Goal: Transaction & Acquisition: Purchase product/service

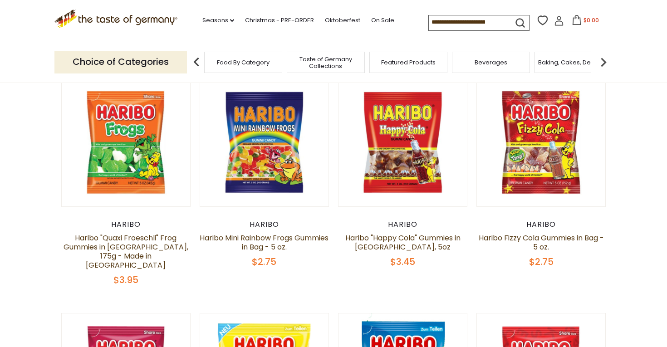
scroll to position [299, 0]
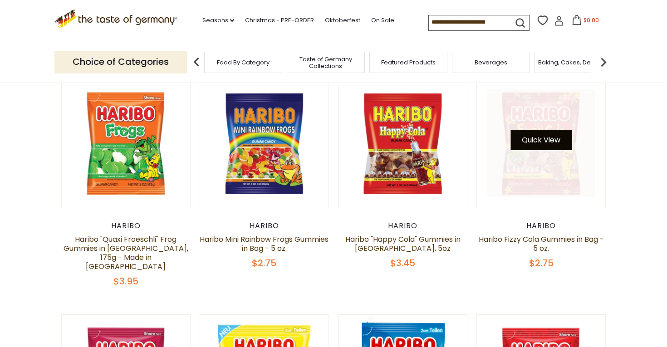
click at [551, 146] on button "Quick View" at bounding box center [540, 140] width 61 height 20
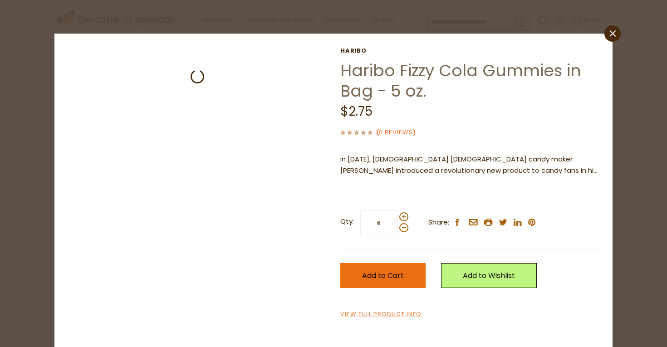
click at [395, 271] on span "Add to Cart" at bounding box center [383, 275] width 42 height 10
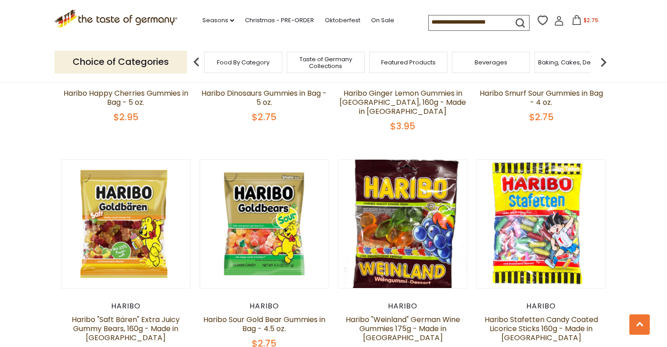
scroll to position [907, 0]
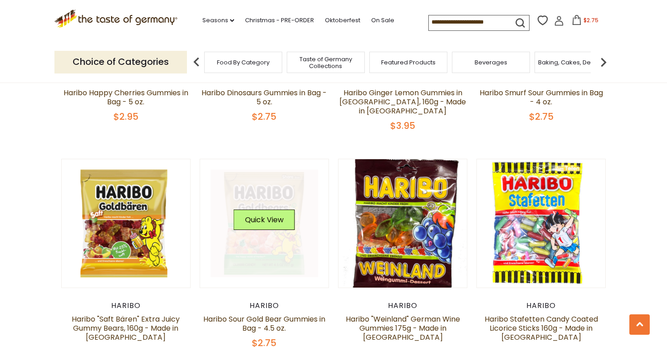
click at [280, 212] on div "Quick View" at bounding box center [264, 222] width 61 height 27
click at [273, 209] on button "Quick View" at bounding box center [264, 219] width 61 height 20
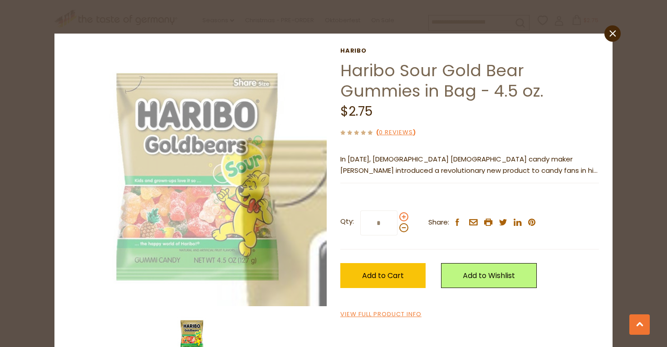
click at [403, 214] on span at bounding box center [403, 216] width 9 height 9
click at [397, 214] on input "*" at bounding box center [378, 222] width 37 height 25
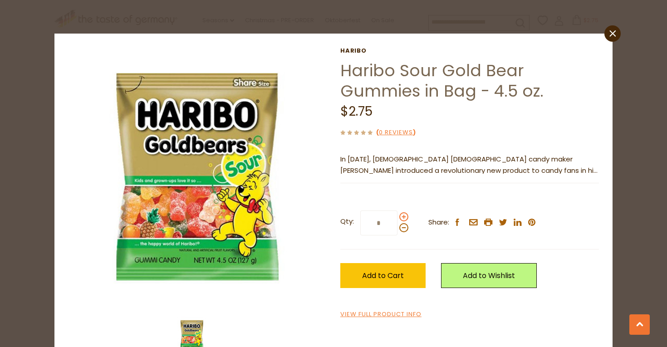
click at [403, 214] on span at bounding box center [403, 216] width 9 height 9
click at [397, 214] on input "*" at bounding box center [378, 222] width 37 height 25
click at [403, 214] on span at bounding box center [403, 216] width 9 height 9
click at [397, 214] on input "*" at bounding box center [378, 222] width 37 height 25
type input "*"
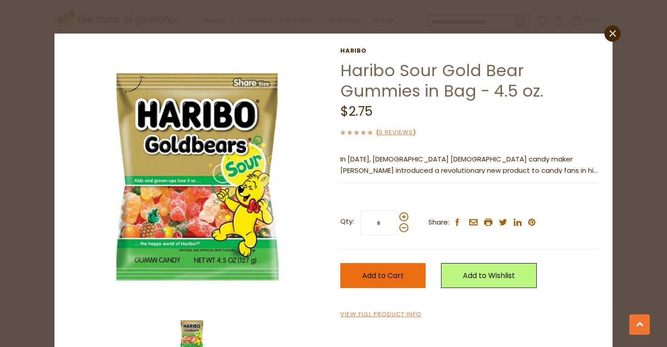
click at [378, 271] on span "Add to Cart" at bounding box center [383, 275] width 42 height 10
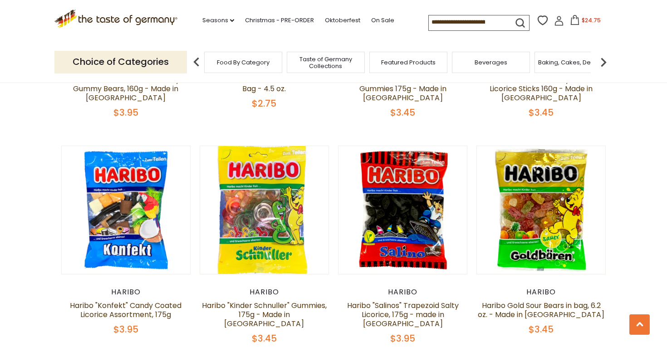
scroll to position [1149, 0]
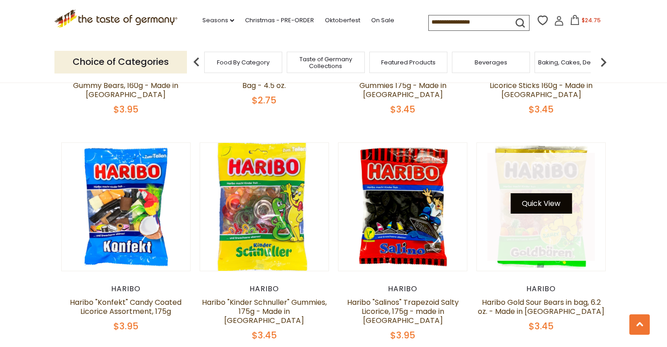
click at [543, 193] on button "Quick View" at bounding box center [540, 203] width 61 height 20
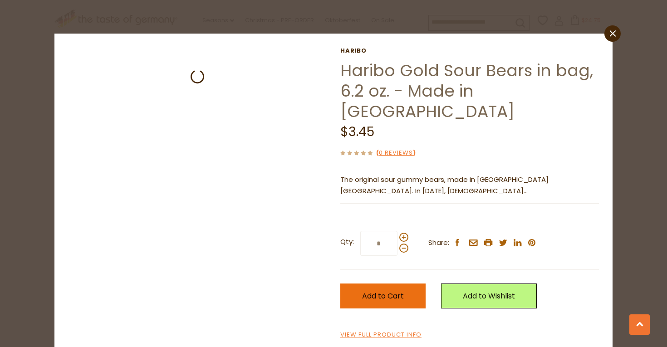
click at [410, 283] on button "Add to Cart" at bounding box center [382, 295] width 85 height 25
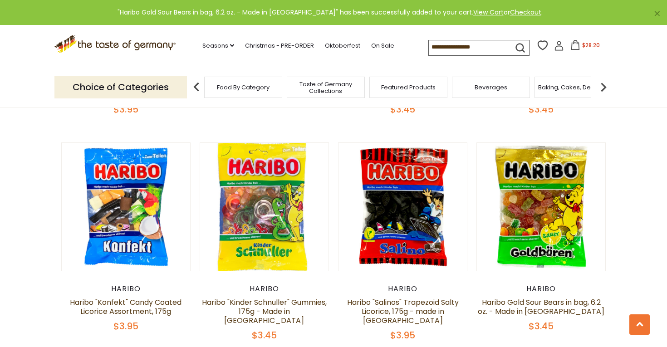
click at [640, 194] on section "**********" at bounding box center [333, 46] width 667 height 2224
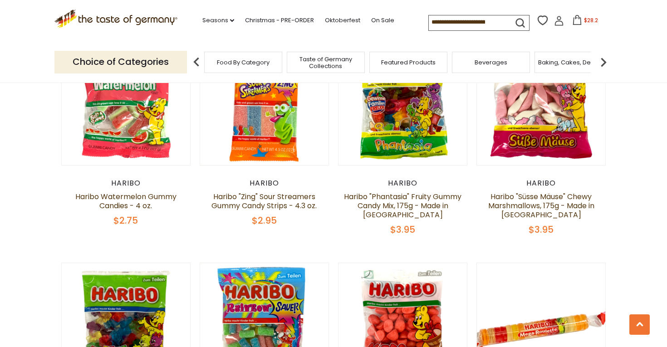
scroll to position [1700, 0]
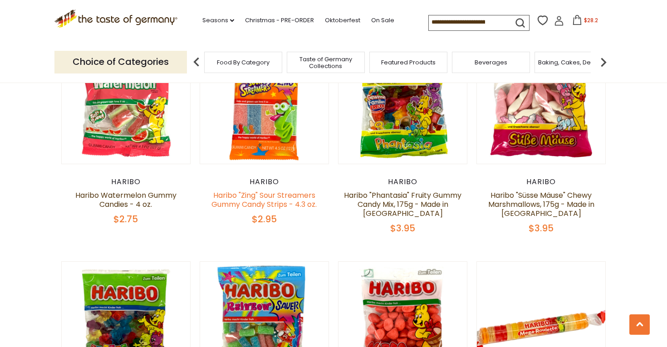
click at [258, 190] on link "Haribo "Zing" Sour Streamers Gummy Candy Strips - 4.3 oz." at bounding box center [263, 199] width 105 height 19
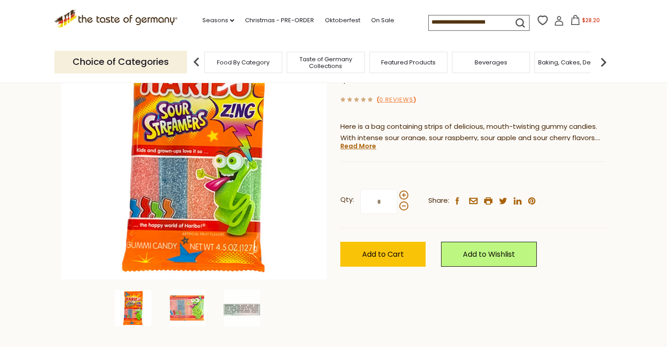
scroll to position [118, 0]
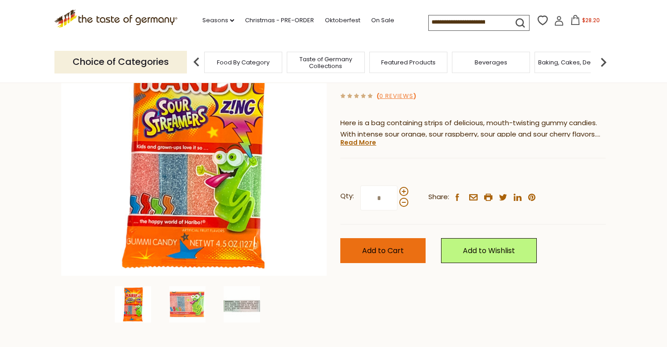
click at [399, 250] on span "Add to Cart" at bounding box center [383, 250] width 42 height 10
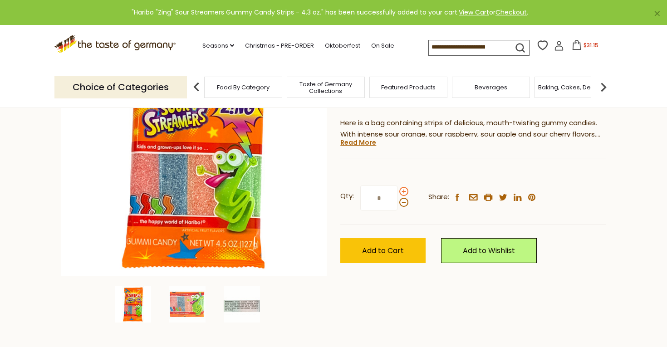
click at [403, 190] on span at bounding box center [403, 191] width 9 height 9
click at [397, 190] on input "*" at bounding box center [378, 197] width 37 height 25
click at [403, 190] on span at bounding box center [403, 191] width 9 height 9
click at [397, 190] on input "*" at bounding box center [378, 197] width 37 height 25
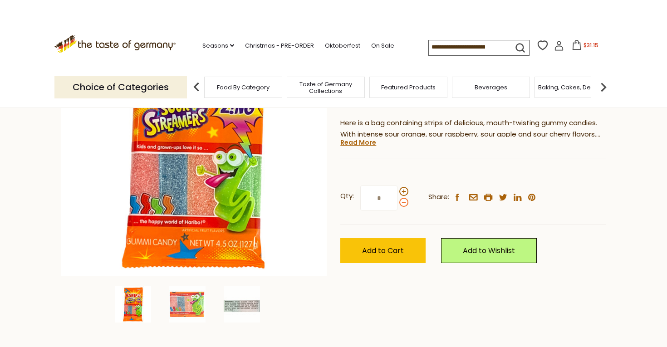
click at [402, 202] on span at bounding box center [403, 202] width 9 height 9
click at [397, 202] on input "*" at bounding box center [378, 197] width 37 height 25
type input "*"
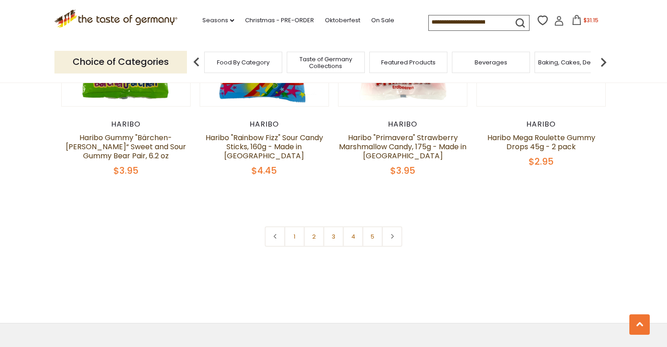
scroll to position [1985, 0]
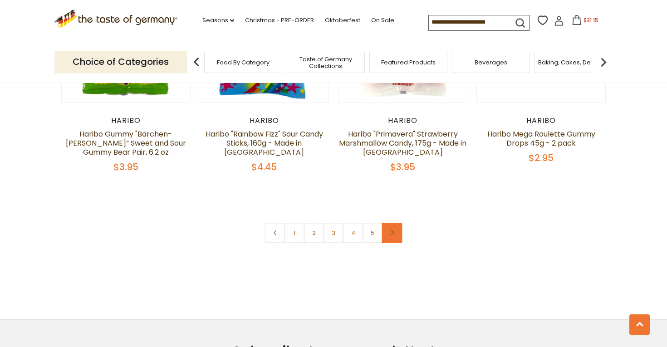
click at [396, 223] on link at bounding box center [392, 233] width 20 height 20
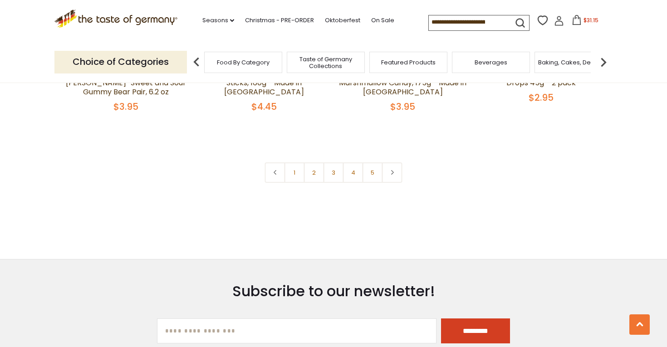
scroll to position [2049, 0]
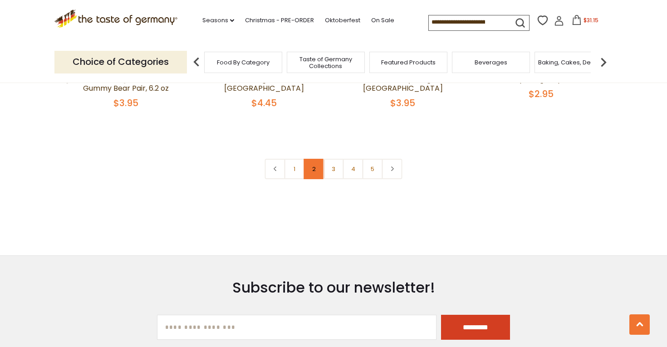
click at [316, 159] on link "2" at bounding box center [314, 169] width 20 height 20
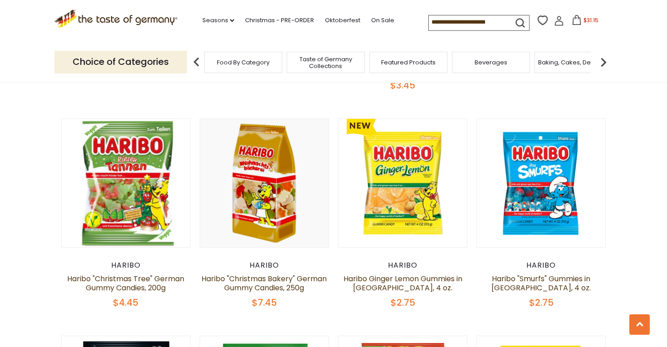
scroll to position [976, 0]
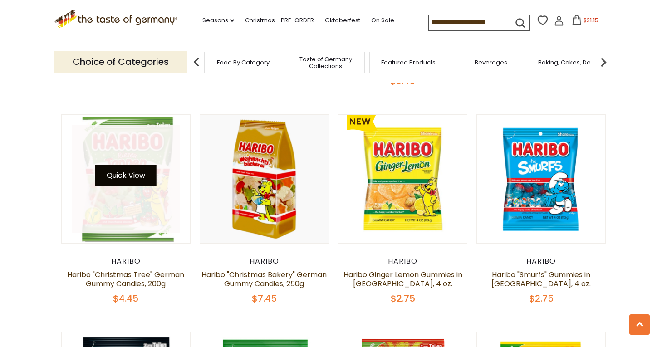
click at [137, 165] on button "Quick View" at bounding box center [125, 175] width 61 height 20
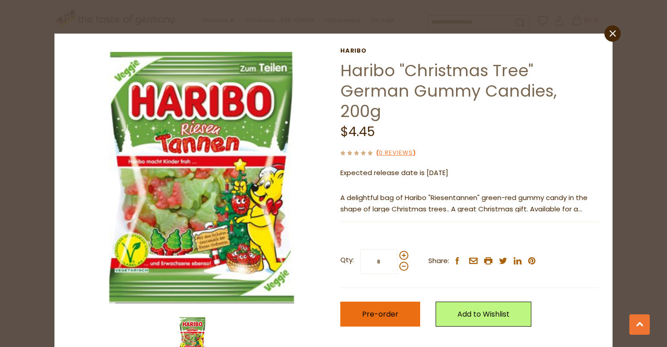
click at [387, 309] on span "Pre-order" at bounding box center [380, 314] width 36 height 10
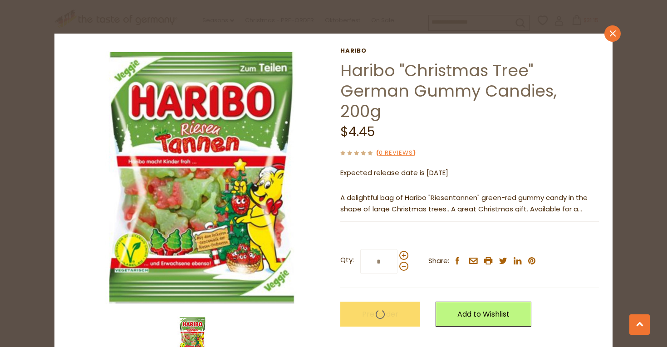
click at [613, 32] on icon "close" at bounding box center [612, 33] width 7 height 7
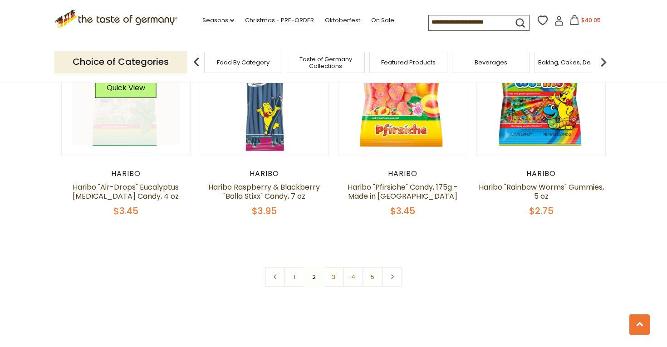
scroll to position [1969, 0]
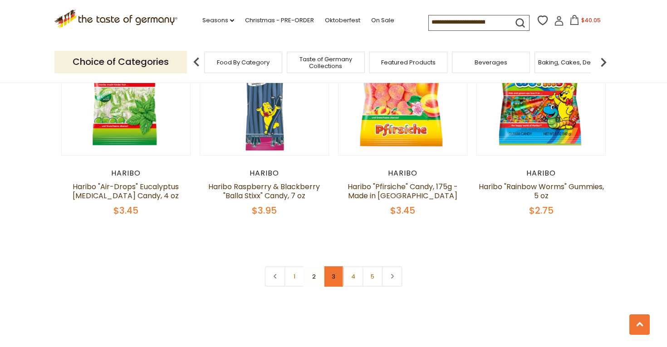
click at [334, 266] on link "3" at bounding box center [333, 276] width 20 height 20
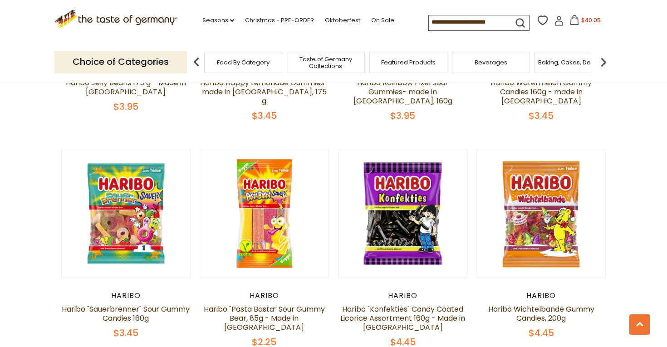
scroll to position [915, 0]
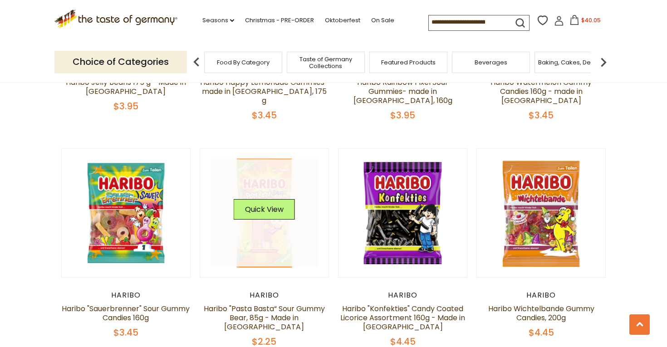
click at [257, 214] on link at bounding box center [264, 213] width 108 height 108
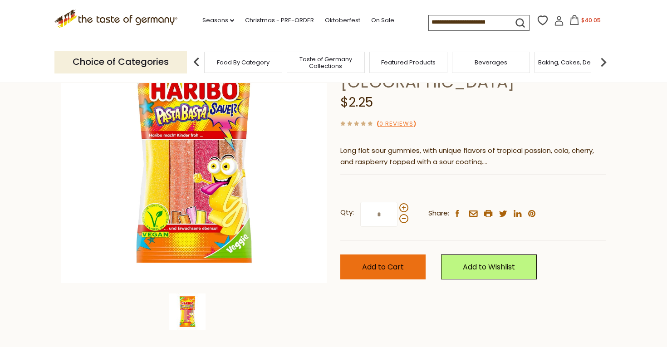
click at [372, 266] on span "Add to Cart" at bounding box center [383, 267] width 42 height 10
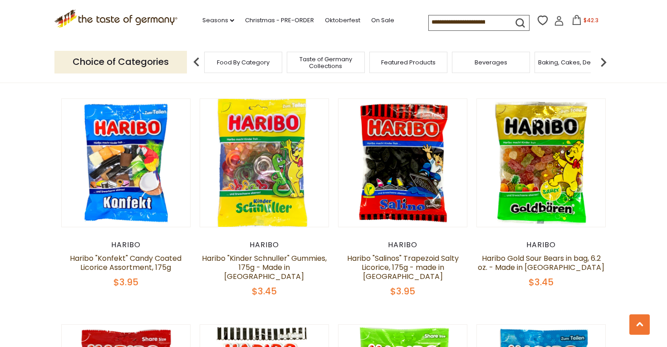
scroll to position [1196, 0]
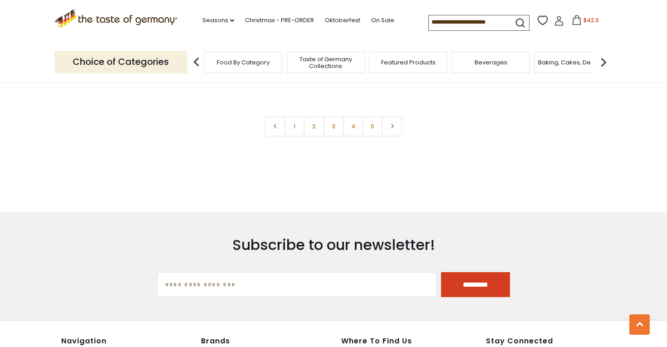
scroll to position [2095, 0]
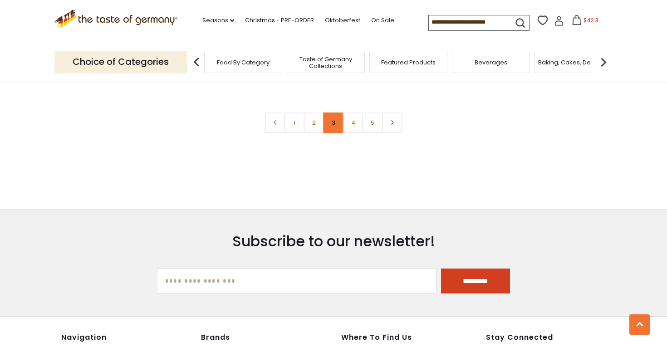
click at [334, 112] on link "3" at bounding box center [333, 122] width 20 height 20
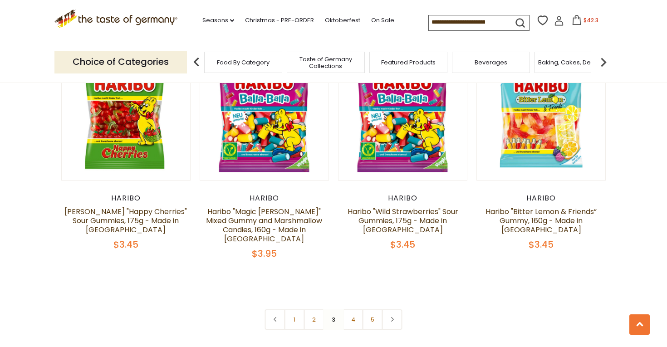
scroll to position [1927, 0]
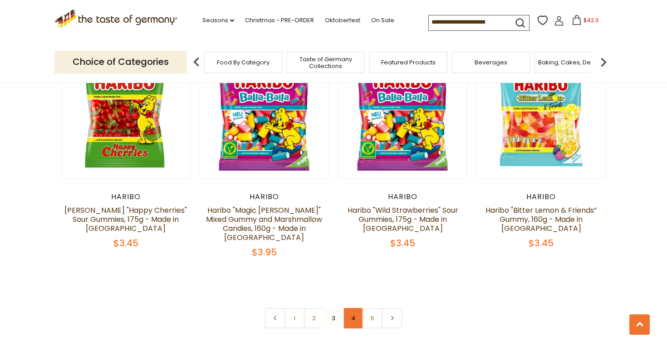
click at [352, 308] on link "4" at bounding box center [353, 318] width 20 height 20
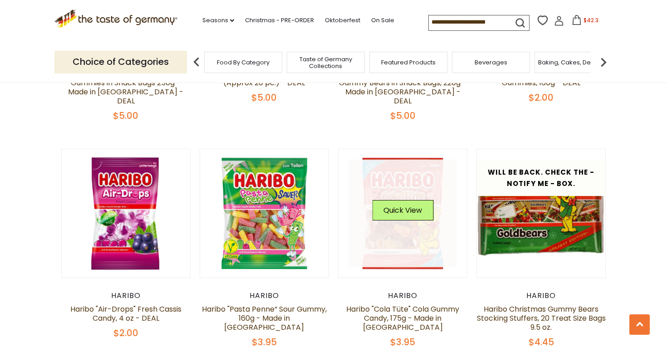
scroll to position [709, 0]
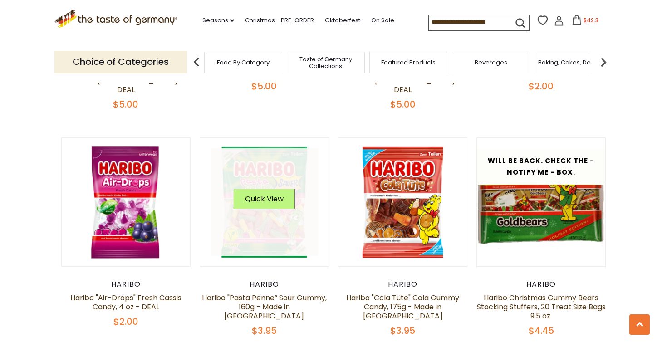
click at [285, 200] on link at bounding box center [264, 202] width 108 height 108
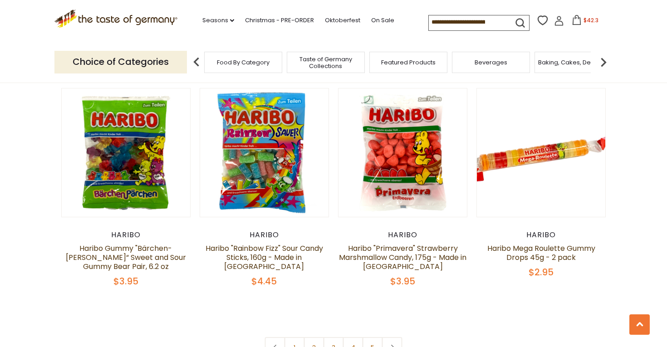
scroll to position [1881, 0]
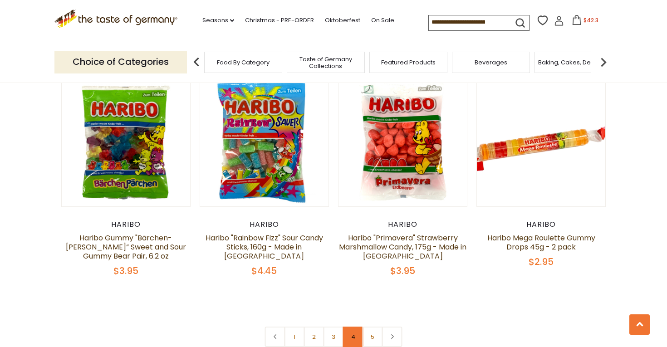
click at [353, 326] on link "4" at bounding box center [353, 336] width 20 height 20
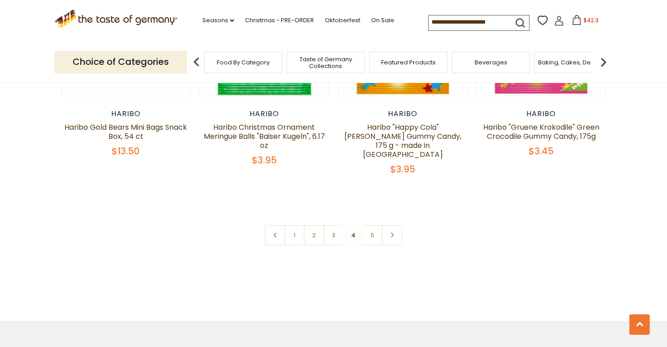
scroll to position [1991, 0]
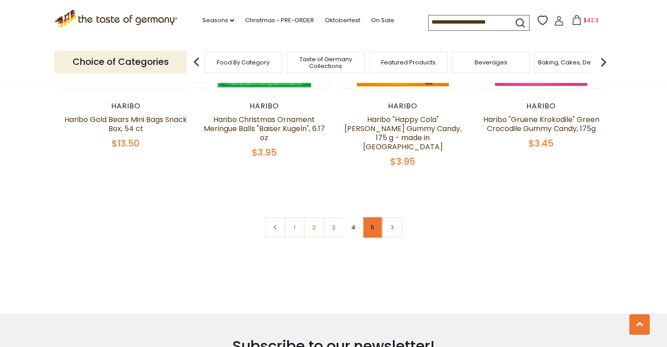
click at [374, 217] on link "5" at bounding box center [372, 227] width 20 height 20
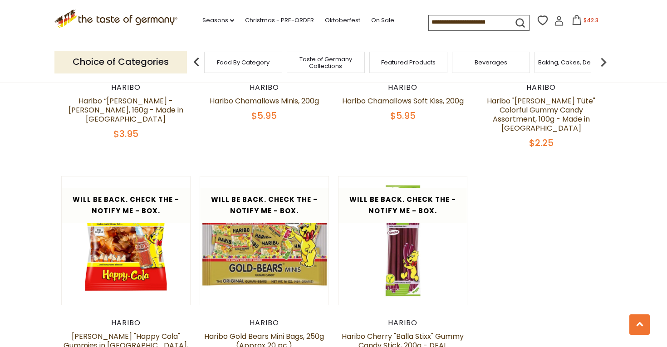
scroll to position [1817, 0]
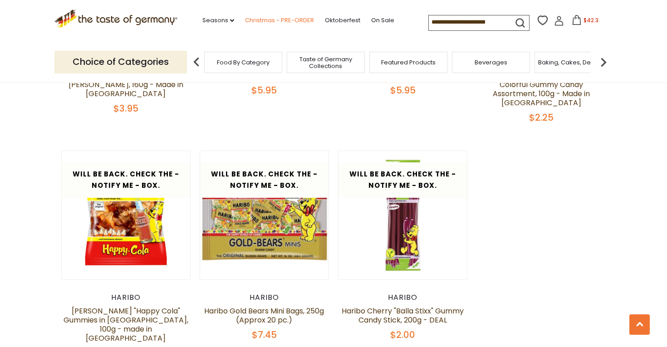
click at [270, 20] on link "Christmas - PRE-ORDER" at bounding box center [279, 20] width 69 height 10
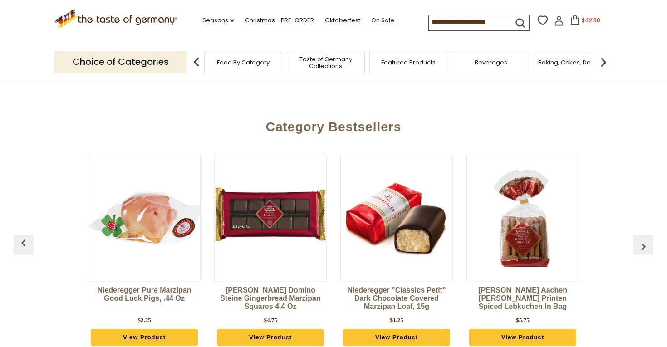
scroll to position [333, 0]
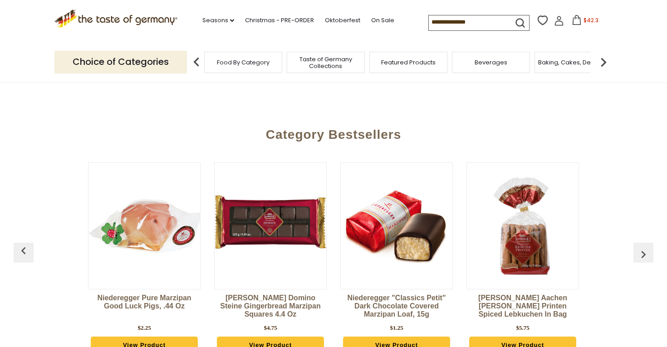
click at [644, 249] on img "button" at bounding box center [643, 254] width 15 height 15
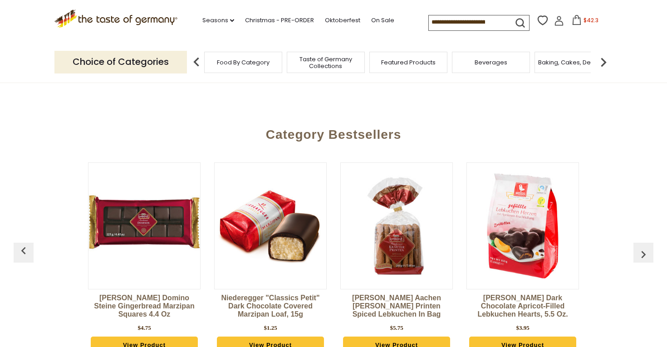
click at [644, 249] on img "button" at bounding box center [643, 254] width 15 height 15
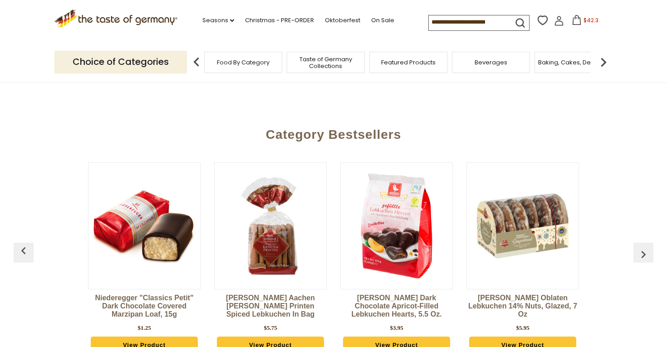
click at [644, 249] on img "button" at bounding box center [643, 254] width 15 height 15
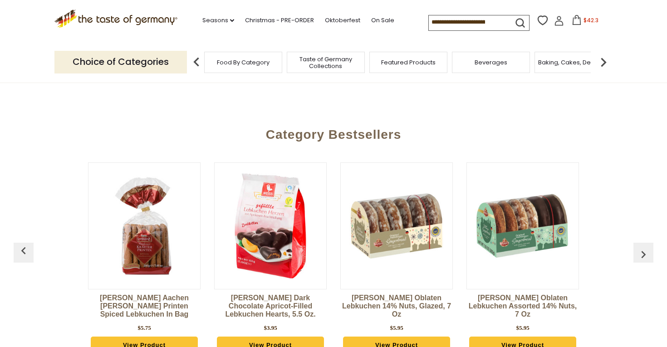
click at [644, 249] on img "button" at bounding box center [643, 254] width 15 height 15
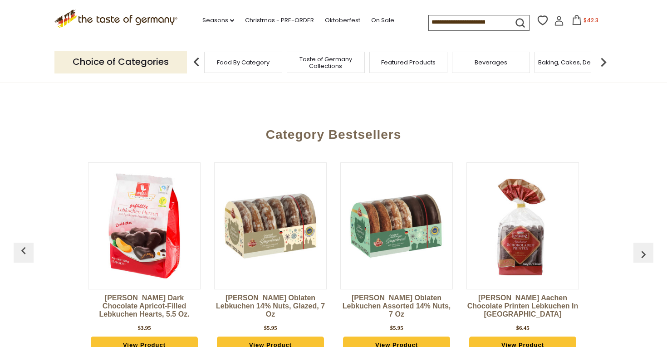
click at [644, 249] on img "button" at bounding box center [643, 254] width 15 height 15
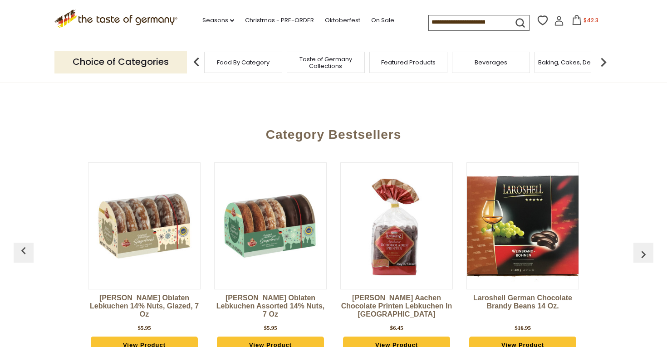
click at [644, 249] on img "button" at bounding box center [643, 254] width 15 height 15
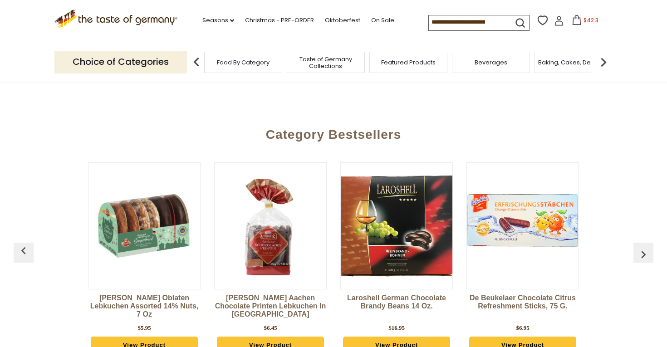
click at [644, 249] on img "button" at bounding box center [643, 254] width 15 height 15
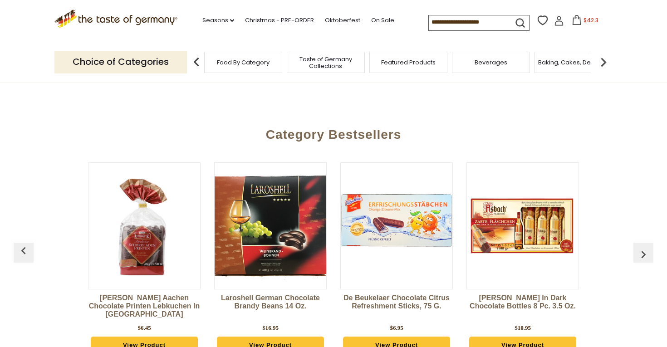
click at [644, 249] on img "button" at bounding box center [643, 254] width 15 height 15
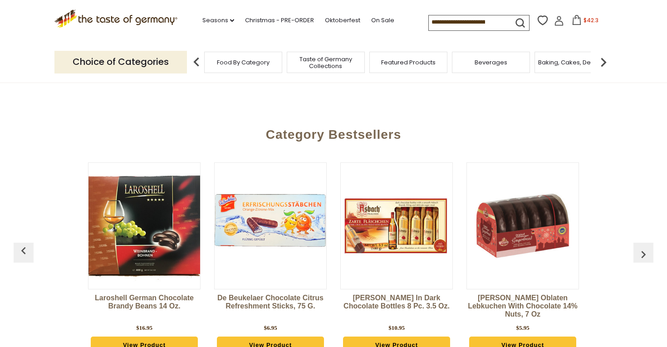
click at [644, 249] on img "button" at bounding box center [643, 254] width 15 height 15
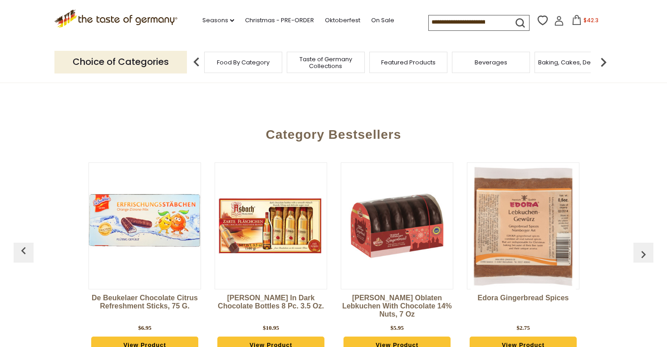
click at [644, 249] on img "button" at bounding box center [643, 254] width 15 height 15
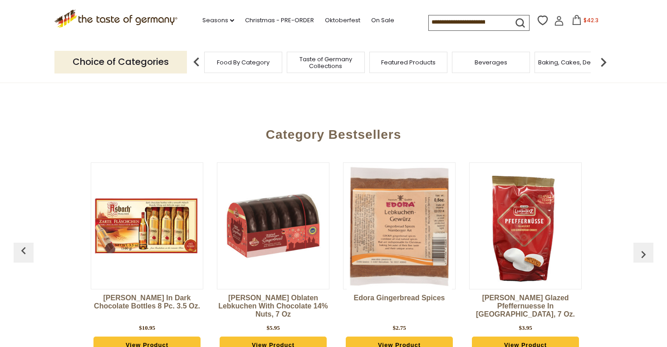
scroll to position [0, 1261]
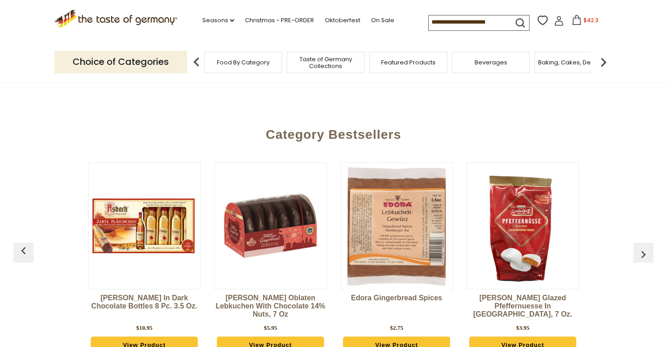
click at [251, 61] on span "Food By Category" at bounding box center [243, 62] width 53 height 7
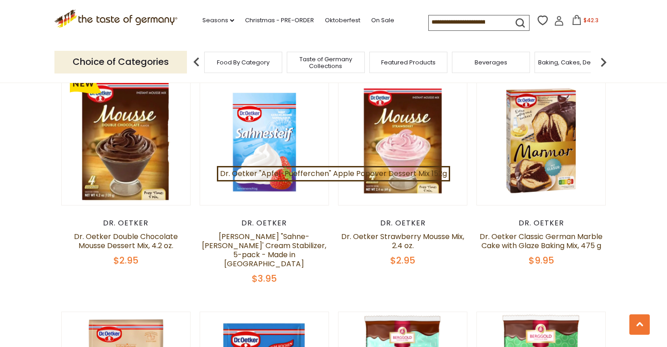
scroll to position [794, 0]
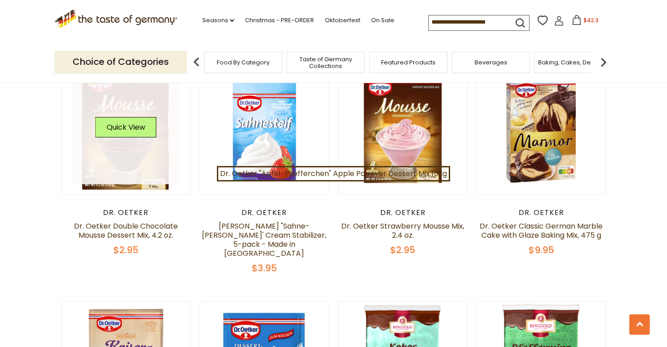
click at [130, 159] on link at bounding box center [126, 131] width 108 height 108
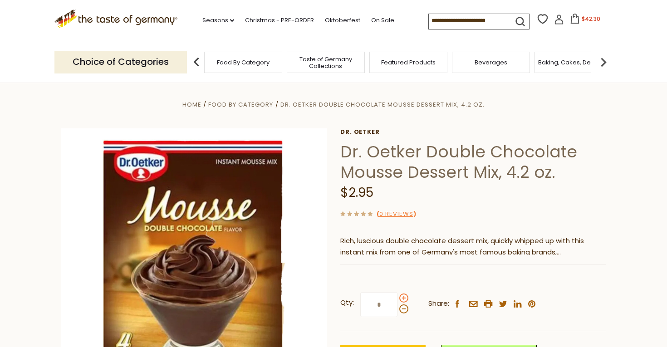
click at [404, 299] on span at bounding box center [403, 297] width 9 height 9
click at [397, 299] on input "*" at bounding box center [378, 304] width 37 height 25
click at [404, 299] on span at bounding box center [403, 297] width 9 height 9
click at [397, 299] on input "*" at bounding box center [378, 304] width 37 height 25
click at [404, 299] on span at bounding box center [403, 297] width 9 height 9
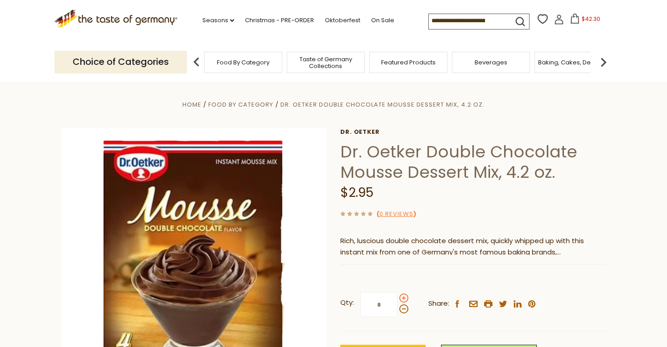
click at [397, 299] on input "*" at bounding box center [378, 304] width 37 height 25
click at [402, 307] on span at bounding box center [403, 308] width 9 height 9
click at [397, 307] on input "*" at bounding box center [378, 304] width 37 height 25
click at [400, 297] on span at bounding box center [403, 297] width 9 height 9
click at [397, 297] on input "*" at bounding box center [378, 304] width 37 height 25
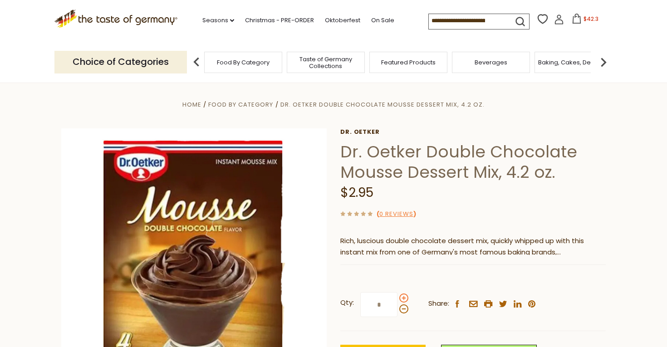
type input "*"
click at [603, 258] on div "Current stock: 0" at bounding box center [472, 258] width 265 height 6
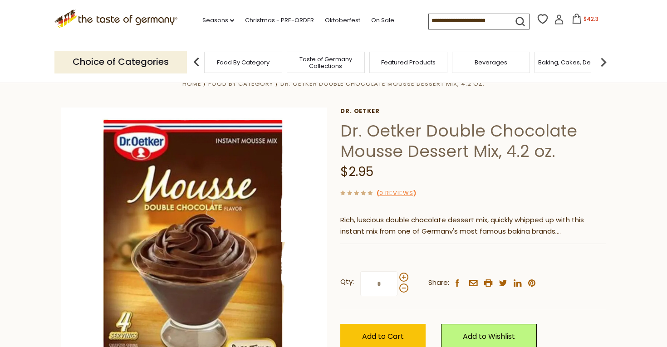
scroll to position [22, 0]
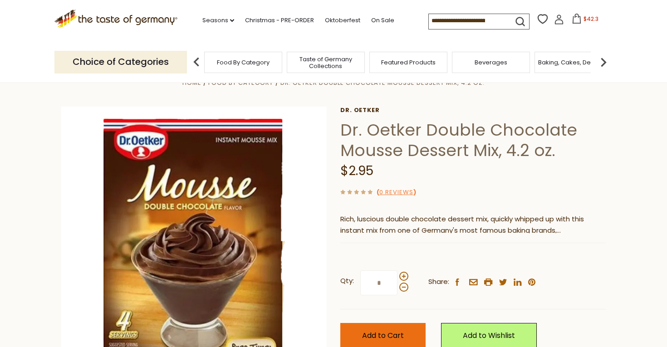
click at [389, 335] on span "Add to Cart" at bounding box center [383, 335] width 42 height 10
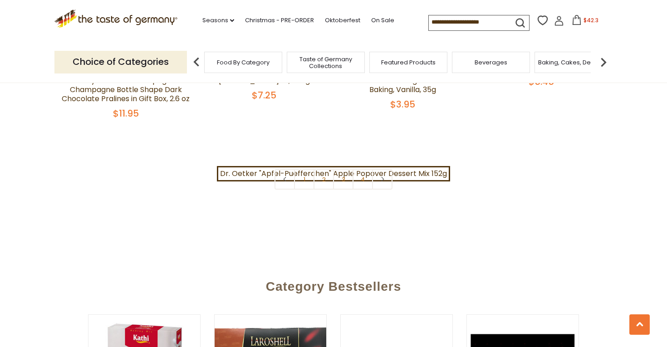
scroll to position [2069, 0]
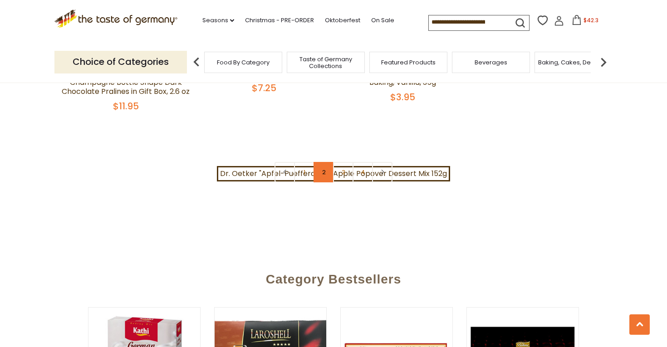
click at [322, 162] on link "2" at bounding box center [323, 172] width 20 height 20
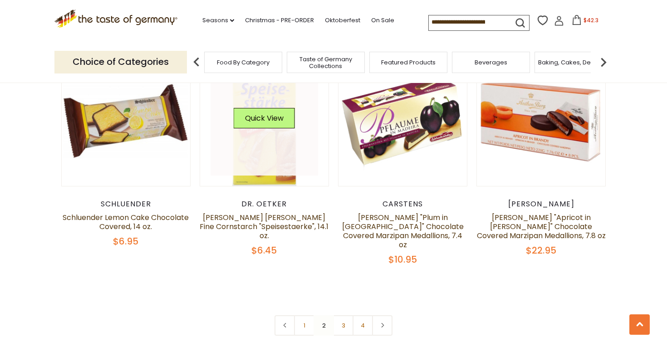
scroll to position [1954, 0]
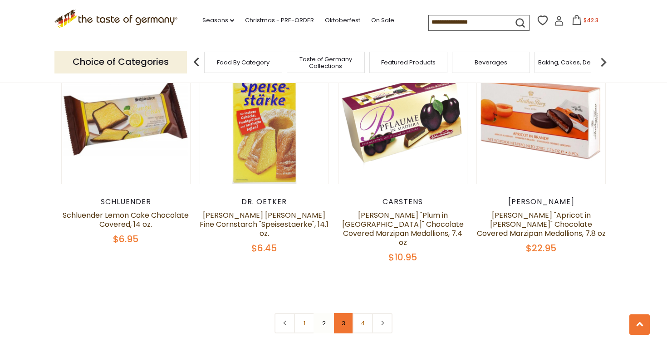
click at [345, 313] on link "3" at bounding box center [343, 323] width 20 height 20
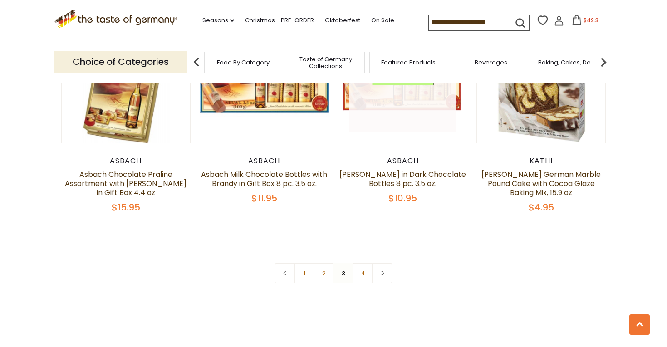
scroll to position [1986, 0]
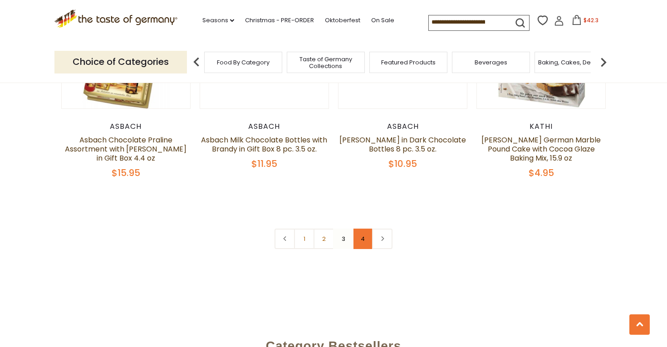
click at [365, 229] on link "4" at bounding box center [362, 239] width 20 height 20
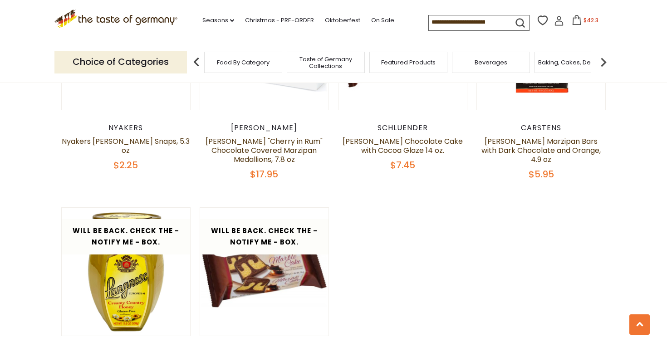
scroll to position [1098, 0]
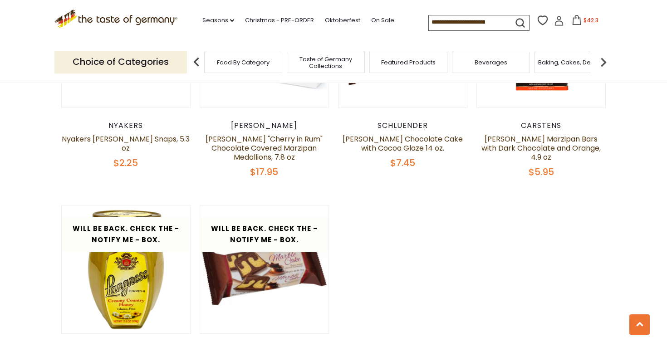
click at [239, 59] on span "Food By Category" at bounding box center [243, 62] width 53 height 7
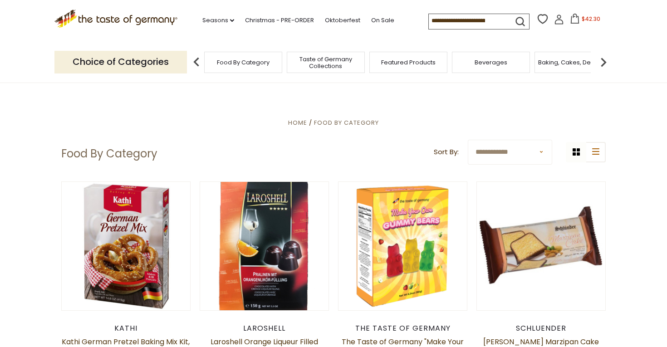
click at [603, 64] on img at bounding box center [603, 62] width 18 height 18
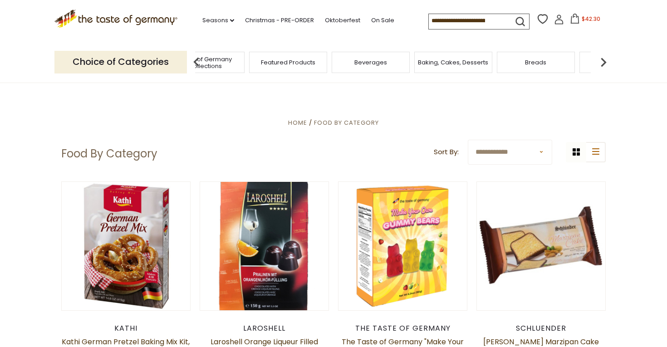
click at [603, 64] on img at bounding box center [603, 62] width 18 height 18
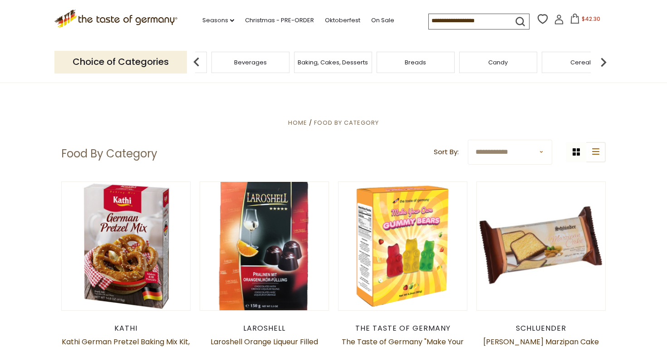
click at [603, 64] on img at bounding box center [603, 62] width 18 height 18
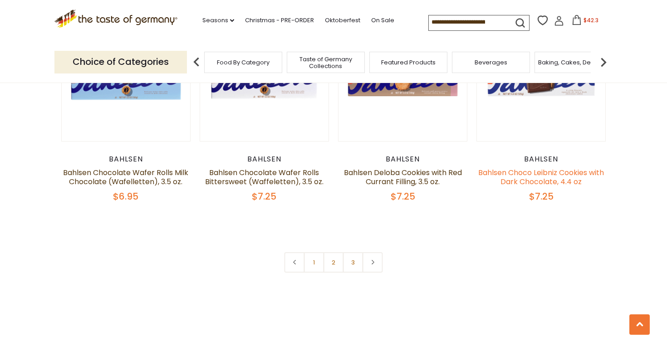
scroll to position [2121, 0]
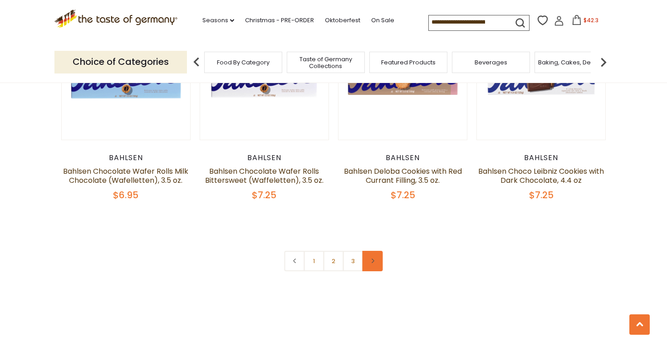
click at [370, 256] on link at bounding box center [372, 261] width 20 height 20
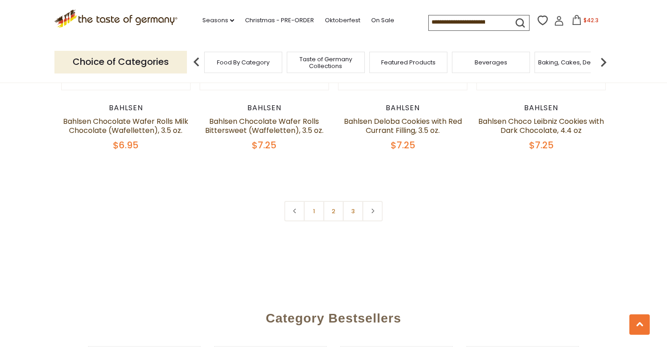
scroll to position [2170, 0]
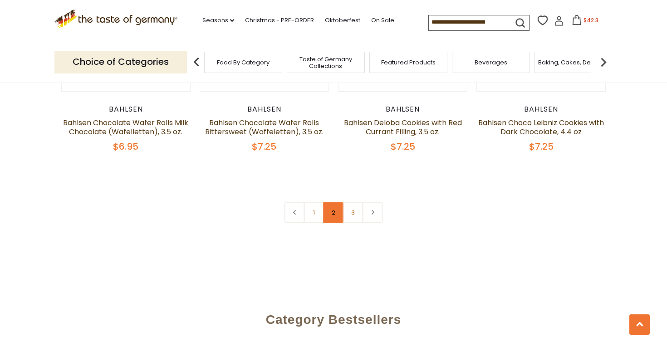
click at [333, 206] on link "2" at bounding box center [333, 212] width 20 height 20
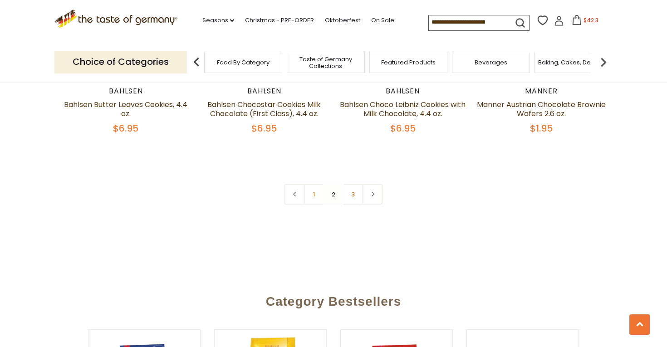
scroll to position [2175, 0]
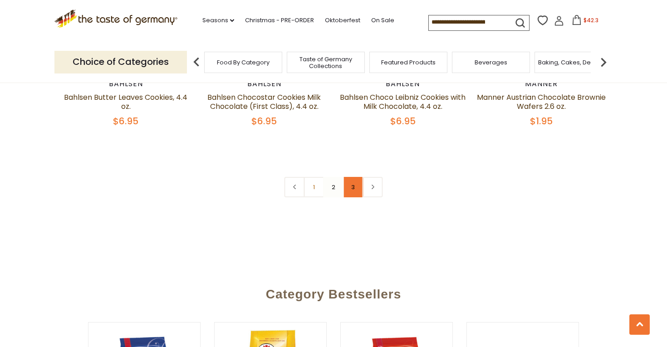
click at [354, 185] on link "3" at bounding box center [353, 187] width 20 height 20
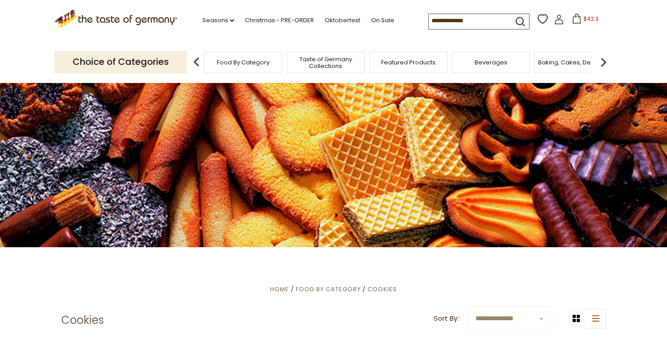
scroll to position [0, 0]
click at [604, 63] on img at bounding box center [603, 62] width 18 height 18
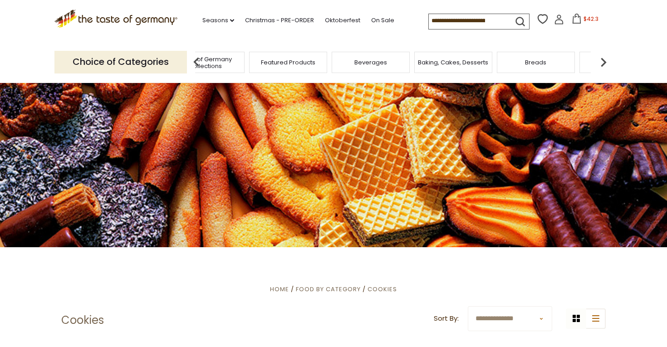
click at [604, 63] on img at bounding box center [603, 62] width 18 height 18
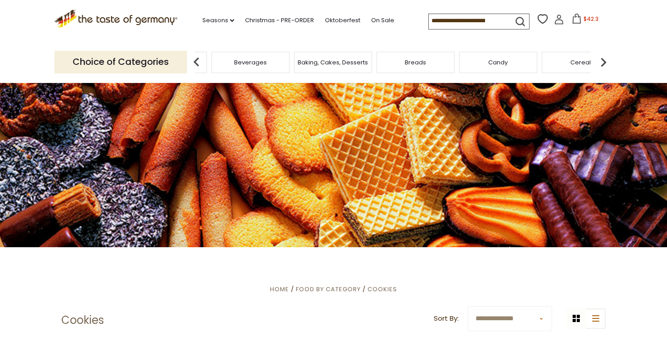
click at [604, 59] on img at bounding box center [603, 62] width 18 height 18
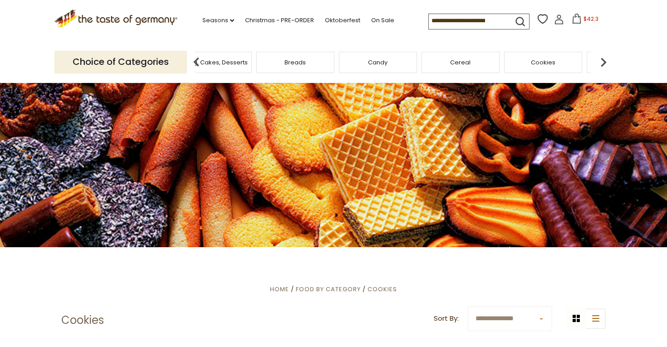
click at [552, 68] on div "Cookies" at bounding box center [543, 62] width 78 height 21
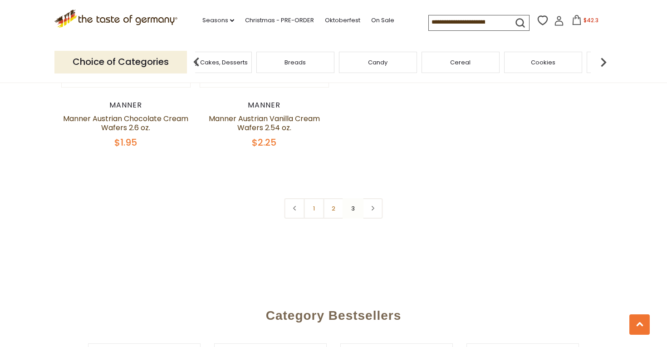
scroll to position [643, 0]
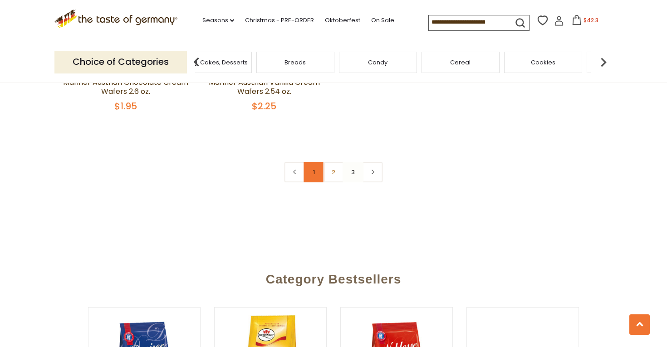
click at [312, 173] on link "1" at bounding box center [314, 172] width 20 height 20
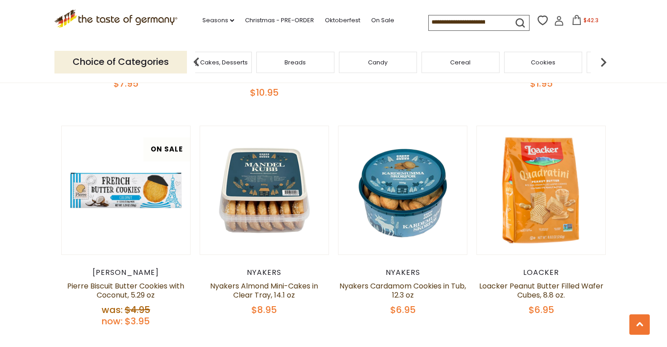
scroll to position [453, 0]
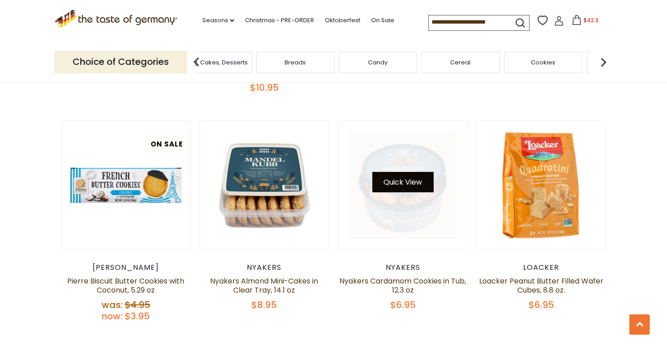
click at [403, 186] on button "Quick View" at bounding box center [402, 182] width 61 height 20
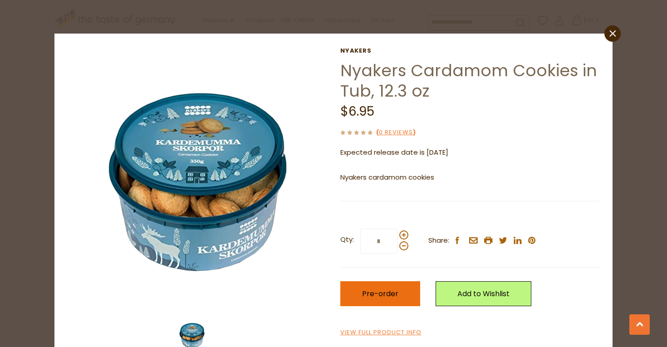
click at [398, 291] on button "Pre-order" at bounding box center [380, 293] width 80 height 25
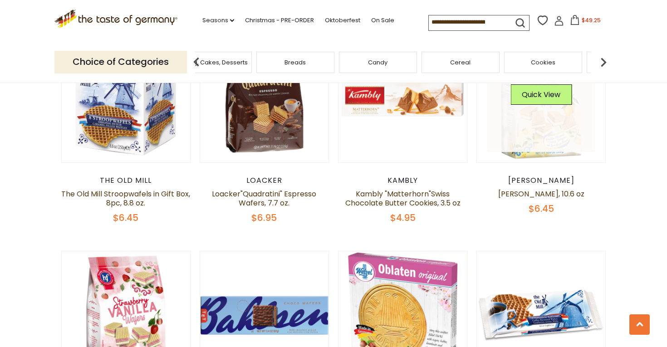
scroll to position [772, 0]
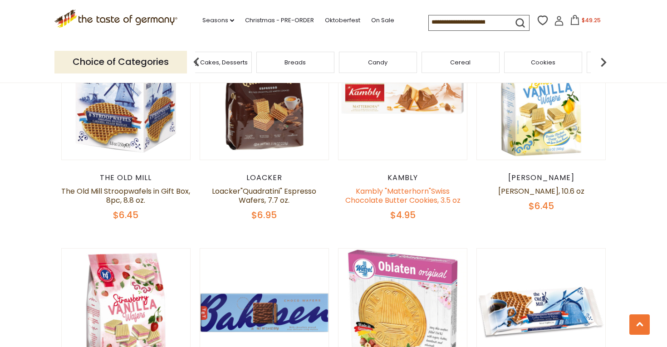
click at [404, 194] on link "Kambly "Matterhorn"Swiss Chocolate Butter Cookies, 3.5 oz" at bounding box center [402, 195] width 115 height 19
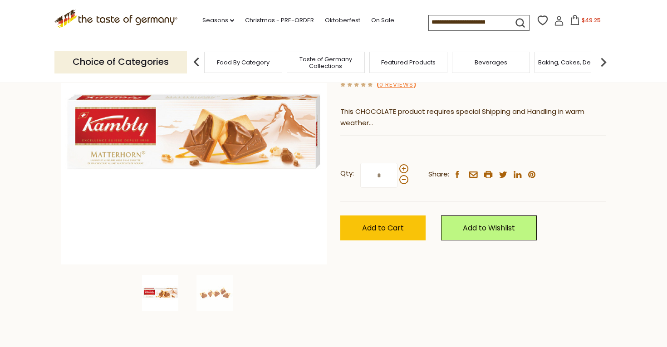
scroll to position [130, 0]
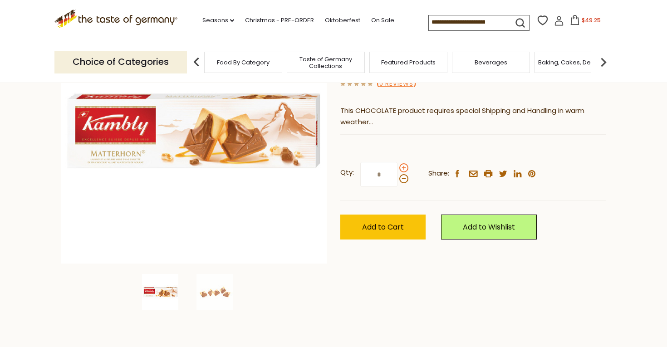
click at [402, 167] on span at bounding box center [403, 167] width 9 height 9
click at [397, 167] on input "*" at bounding box center [378, 174] width 37 height 25
click at [377, 224] on span "Add to Cart" at bounding box center [383, 227] width 42 height 10
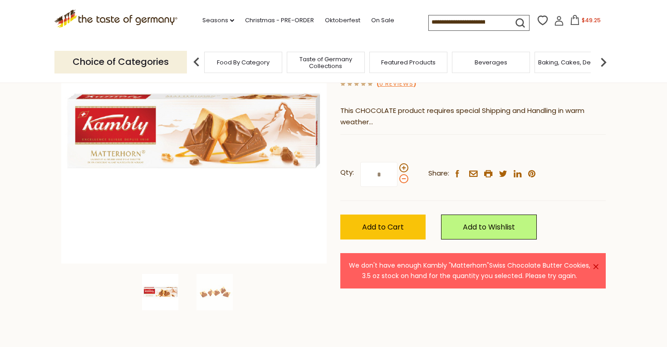
click at [403, 179] on span at bounding box center [403, 178] width 9 height 9
click at [397, 179] on input "*" at bounding box center [378, 174] width 37 height 25
type input "*"
click at [382, 224] on span "Add to Cart" at bounding box center [383, 227] width 42 height 10
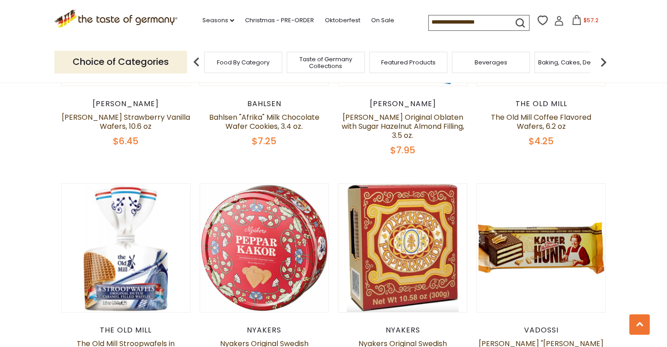
scroll to position [1056, 0]
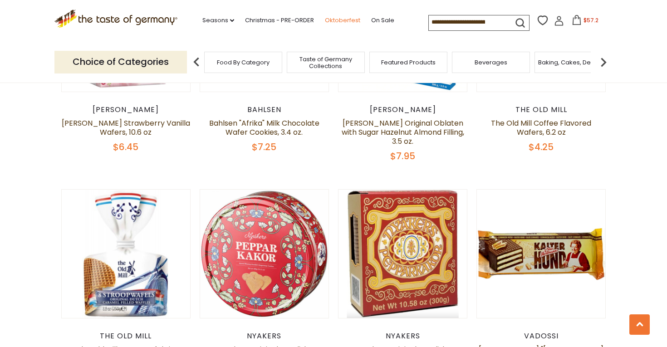
click at [325, 19] on link "Oktoberfest" at bounding box center [342, 20] width 35 height 10
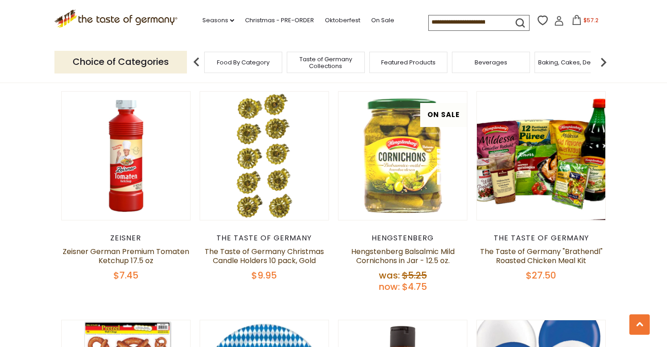
scroll to position [1632, 0]
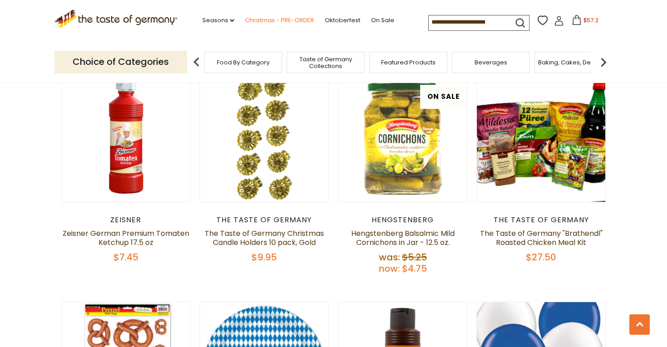
click at [248, 20] on link "Christmas - PRE-ORDER" at bounding box center [279, 20] width 69 height 10
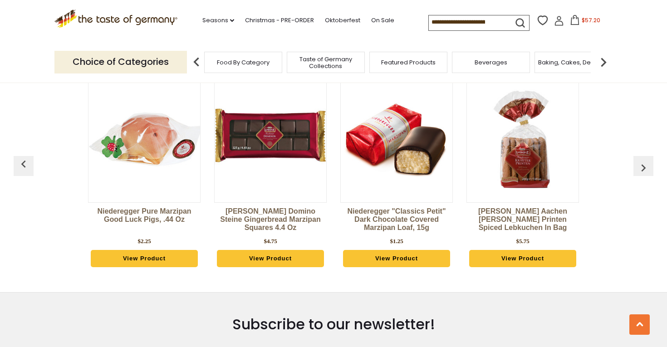
scroll to position [419, 0]
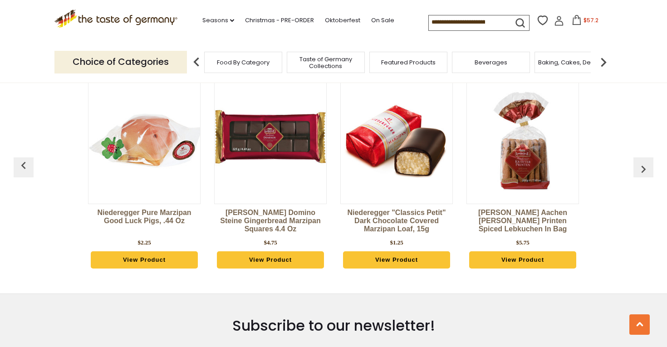
click at [641, 167] on img "button" at bounding box center [643, 169] width 15 height 15
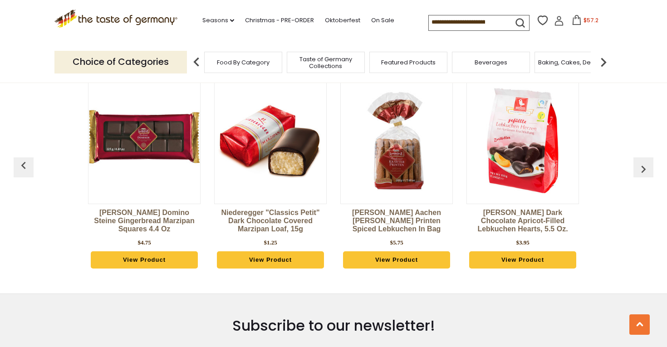
click at [641, 168] on img "button" at bounding box center [643, 169] width 15 height 15
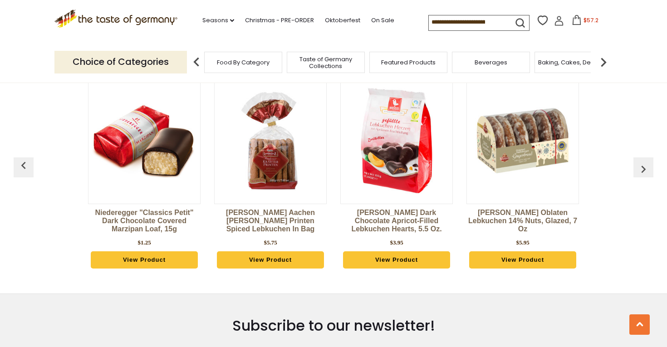
click at [641, 168] on img "button" at bounding box center [643, 169] width 15 height 15
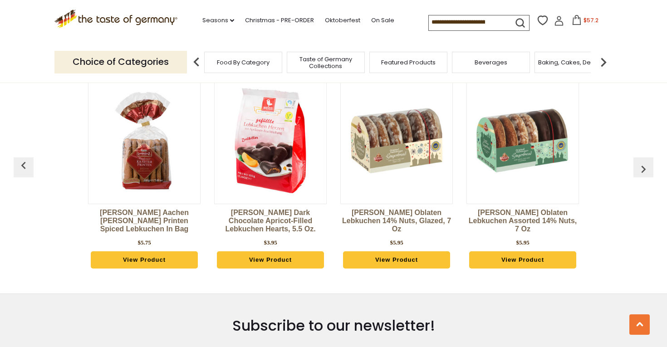
click at [641, 168] on img "button" at bounding box center [643, 169] width 15 height 15
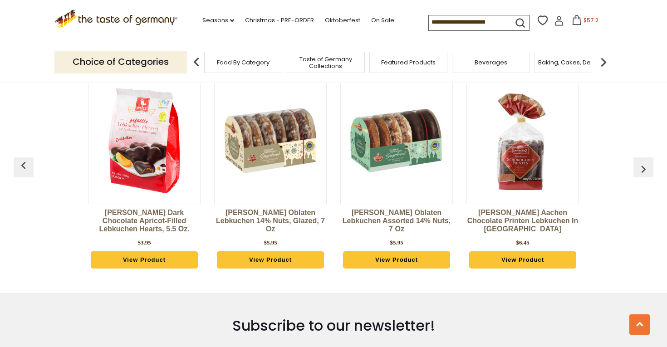
click at [641, 168] on img "button" at bounding box center [643, 169] width 15 height 15
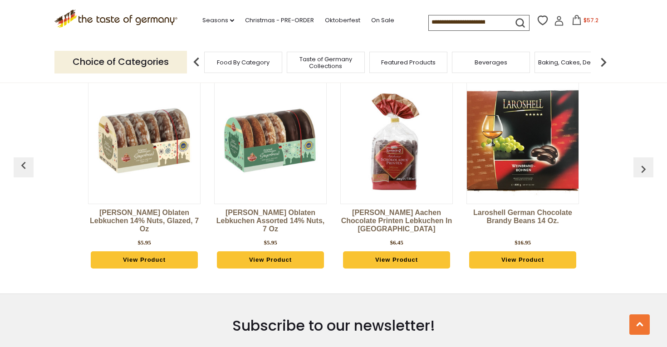
click at [641, 168] on img "button" at bounding box center [643, 169] width 15 height 15
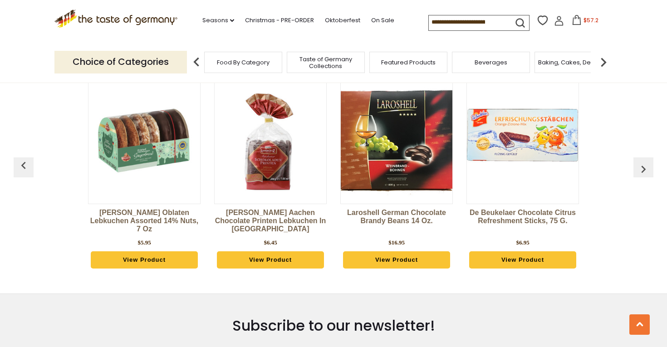
click at [641, 168] on img "button" at bounding box center [643, 169] width 15 height 15
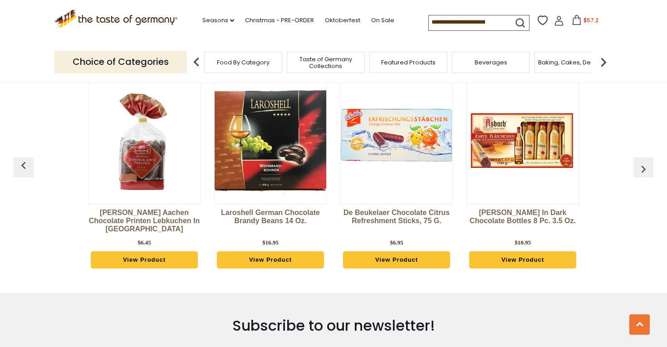
click at [641, 168] on img "button" at bounding box center [643, 169] width 15 height 15
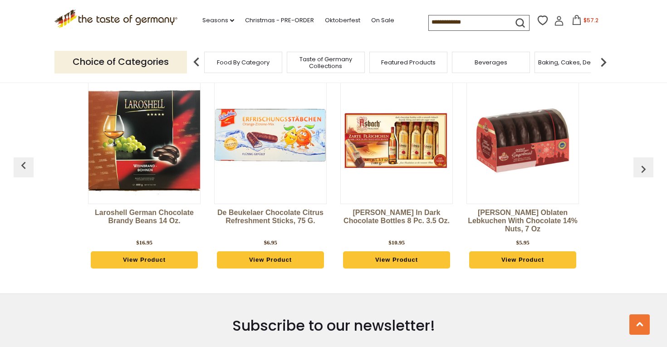
click at [641, 168] on img "button" at bounding box center [643, 169] width 15 height 15
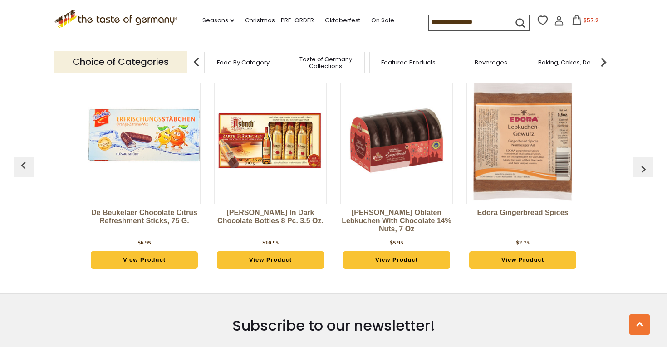
click at [641, 168] on img "button" at bounding box center [643, 169] width 15 height 15
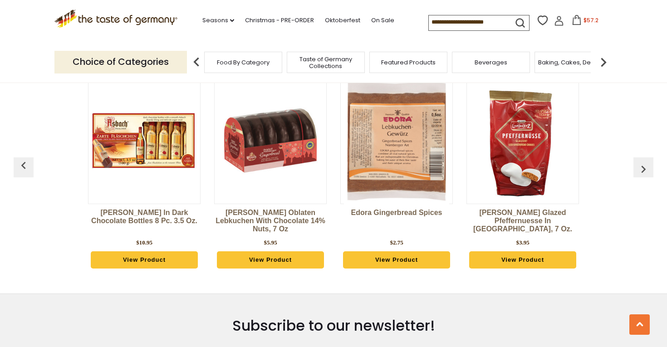
click at [641, 168] on img "button" at bounding box center [643, 169] width 15 height 15
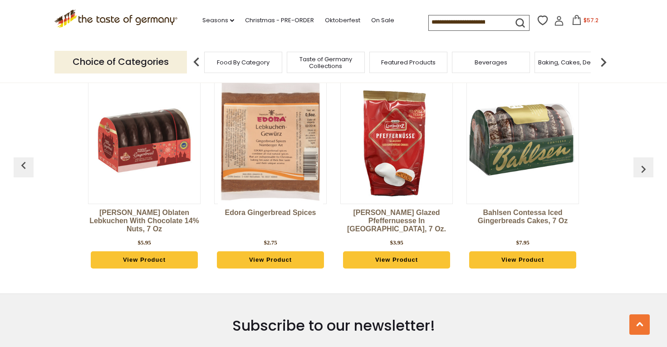
click at [641, 168] on img "button" at bounding box center [643, 169] width 15 height 15
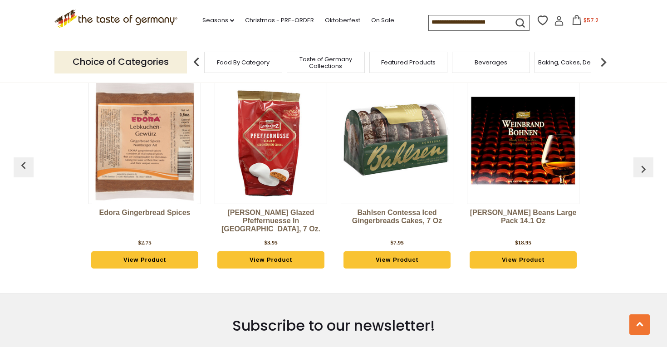
scroll to position [0, 1513]
click at [641, 168] on img "button" at bounding box center [643, 169] width 15 height 15
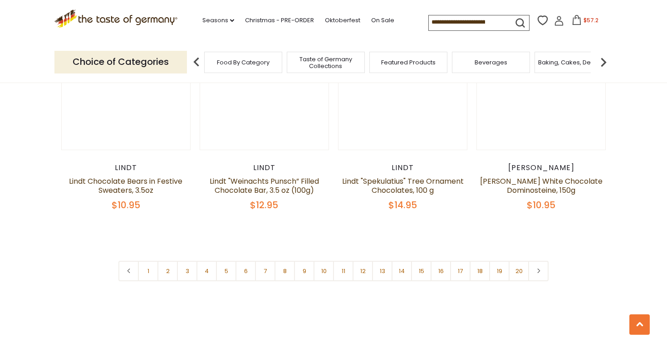
scroll to position [2141, 0]
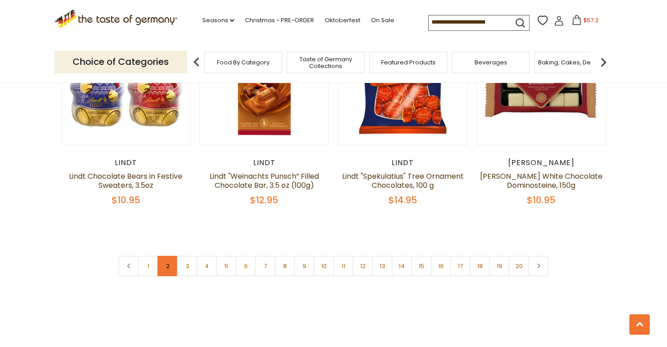
click at [166, 256] on link "2" at bounding box center [167, 266] width 20 height 20
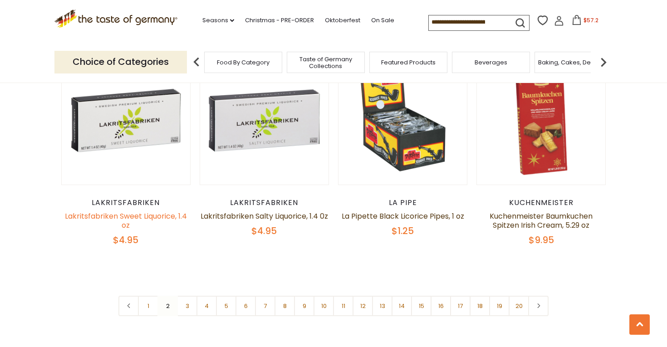
scroll to position [2122, 0]
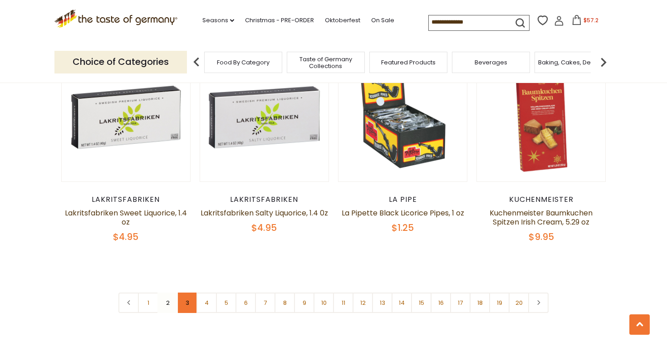
click at [185, 292] on link "3" at bounding box center [187, 302] width 20 height 20
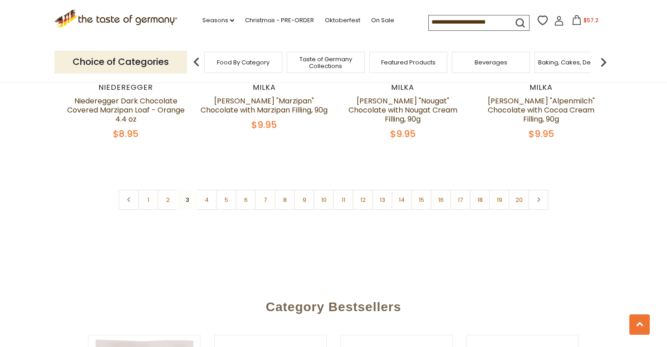
scroll to position [2201, 0]
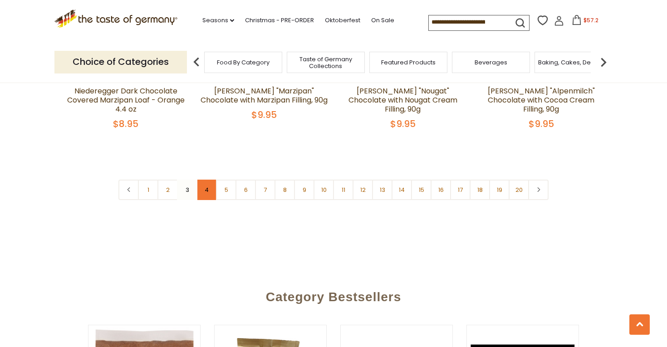
click at [212, 180] on link "4" at bounding box center [206, 190] width 20 height 20
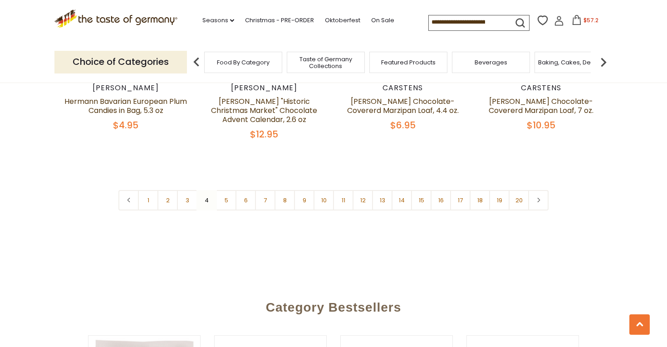
scroll to position [2220, 0]
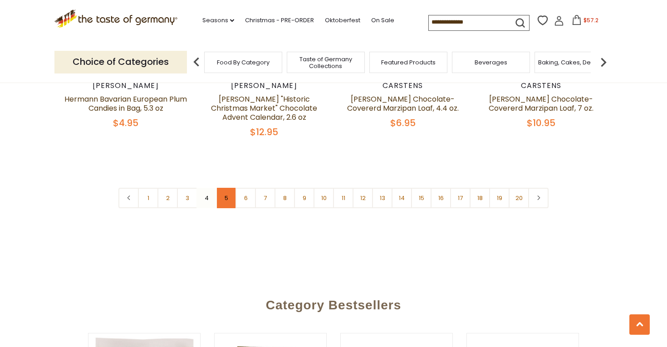
click at [225, 188] on link "5" at bounding box center [226, 198] width 20 height 20
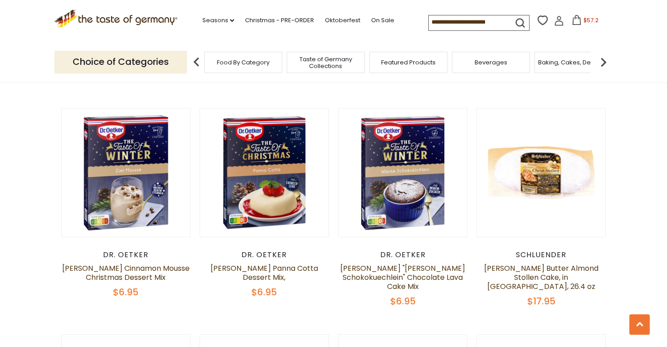
scroll to position [1369, 0]
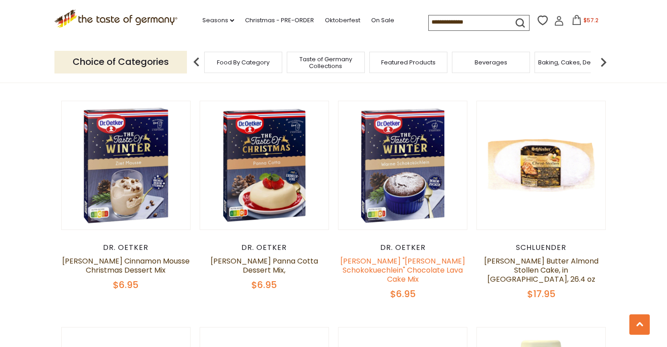
click at [398, 262] on link "[PERSON_NAME] "[PERSON_NAME] Schokokuechlein" Chocolate Lava Cake Mix" at bounding box center [402, 270] width 125 height 29
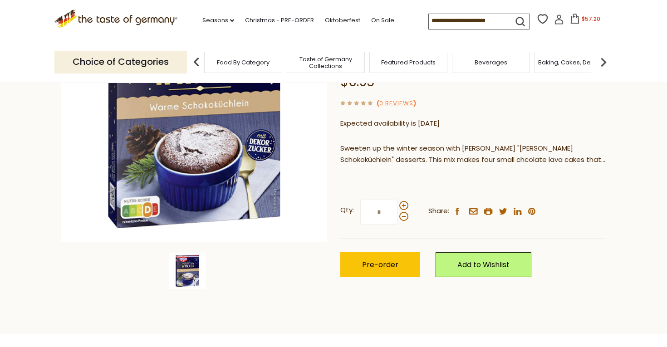
scroll to position [153, 0]
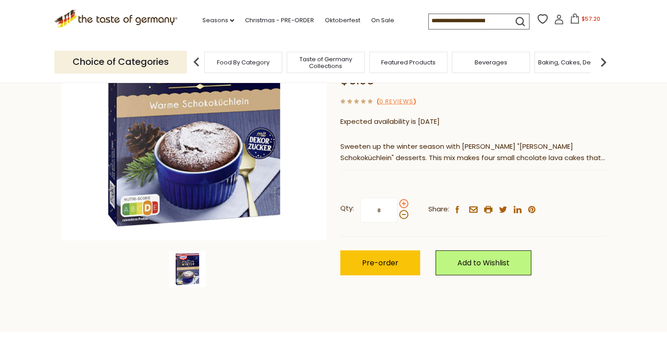
click at [403, 199] on span at bounding box center [403, 203] width 9 height 9
click at [397, 198] on input "*" at bounding box center [378, 210] width 37 height 25
click at [403, 199] on span at bounding box center [403, 203] width 9 height 9
click at [397, 198] on input "*" at bounding box center [378, 210] width 37 height 25
type input "*"
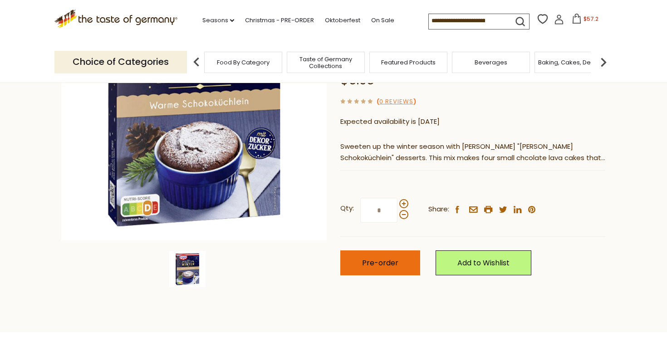
click at [375, 258] on span "Pre-order" at bounding box center [380, 263] width 36 height 10
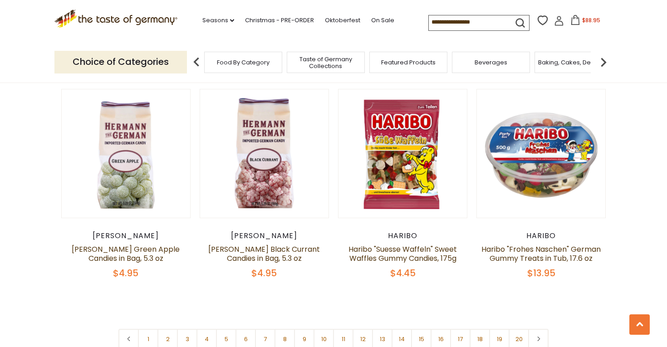
scroll to position [2060, 0]
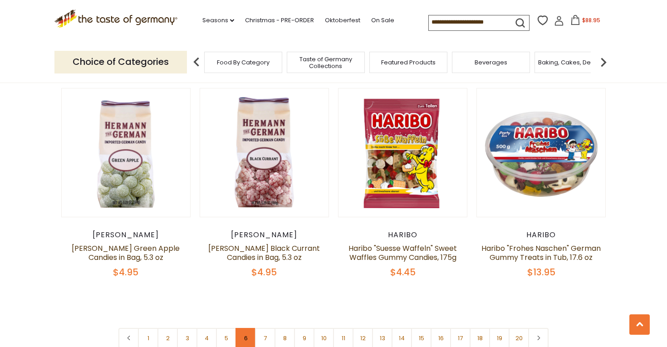
click at [243, 328] on link "6" at bounding box center [245, 338] width 20 height 20
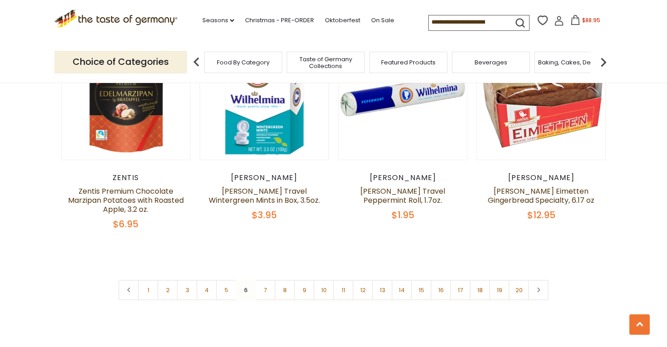
scroll to position [2149, 0]
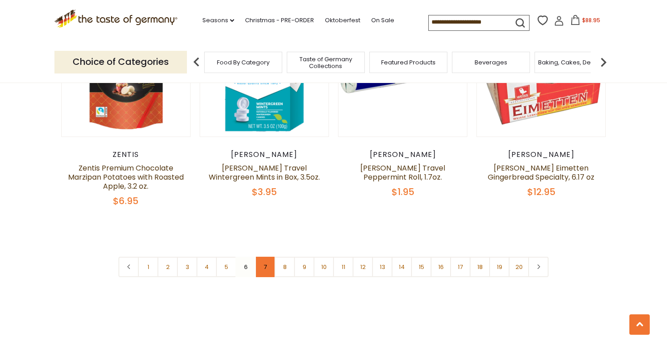
click at [267, 257] on link "7" at bounding box center [265, 267] width 20 height 20
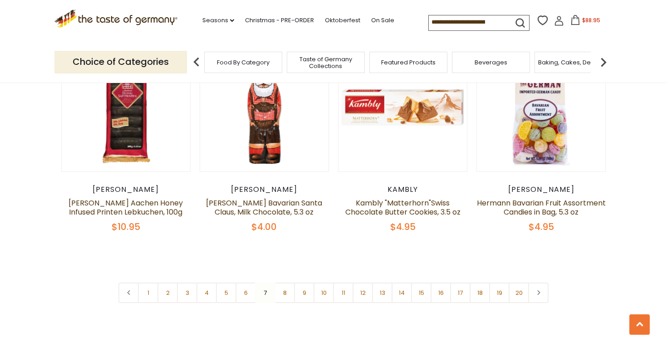
scroll to position [2111, 0]
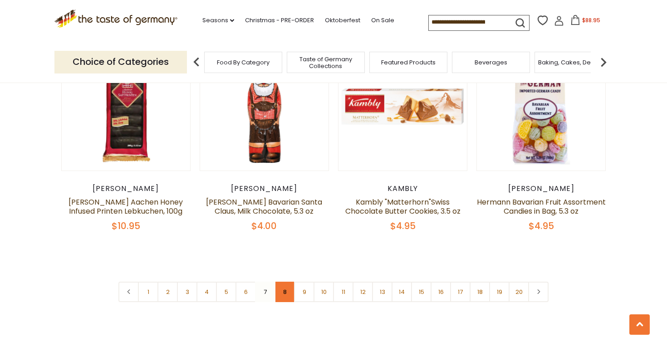
click at [284, 292] on link "8" at bounding box center [284, 292] width 20 height 20
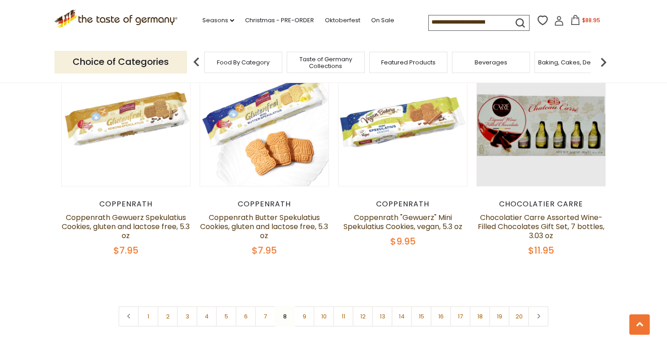
scroll to position [2104, 0]
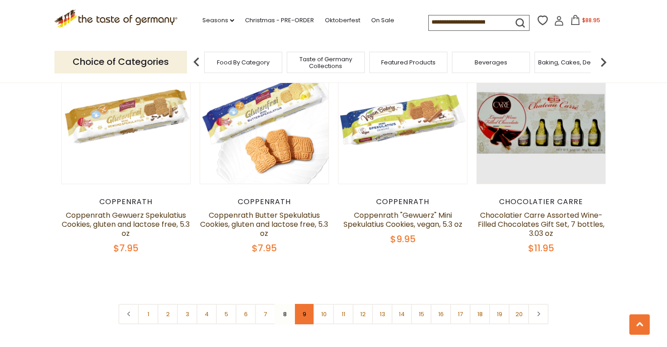
click at [306, 304] on link "9" at bounding box center [304, 314] width 20 height 20
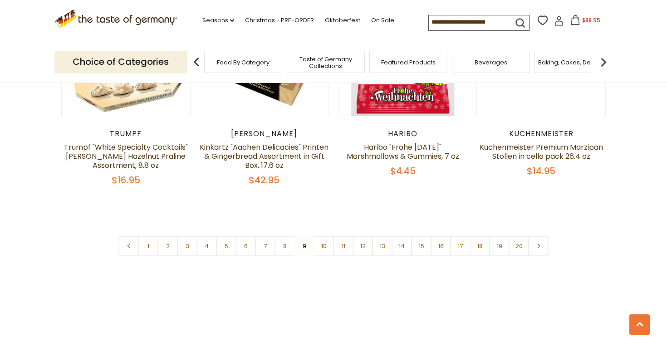
scroll to position [2230, 0]
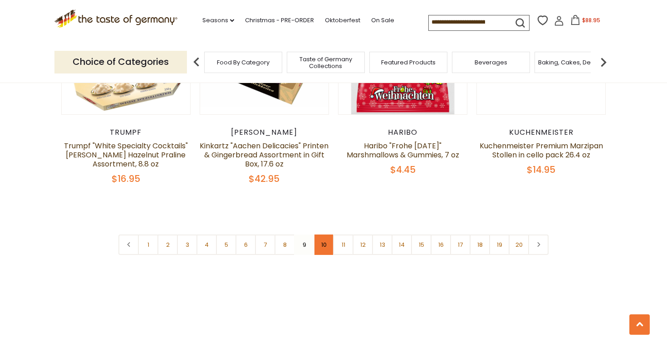
click at [323, 234] on link "10" at bounding box center [323, 244] width 20 height 20
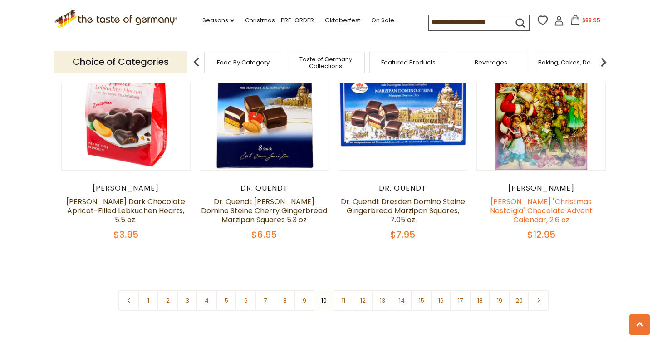
scroll to position [2127, 0]
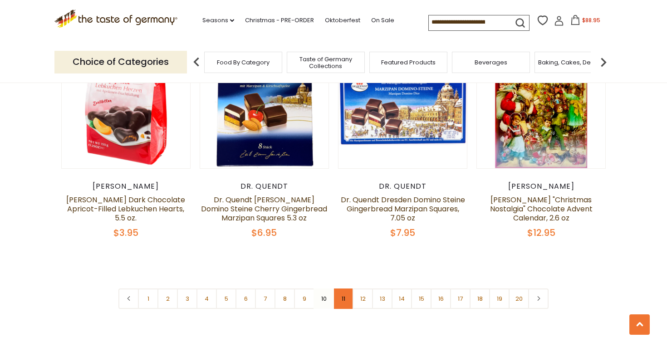
click at [344, 288] on link "11" at bounding box center [343, 298] width 20 height 20
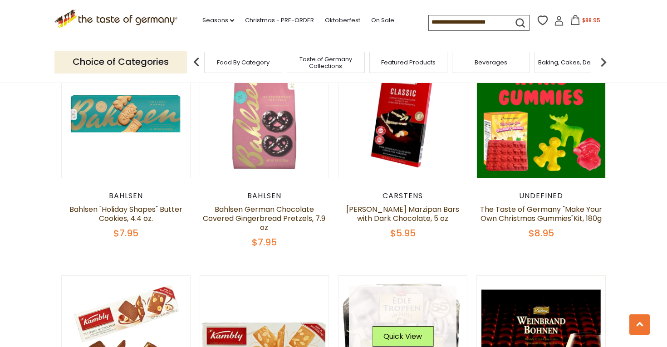
scroll to position [1626, 0]
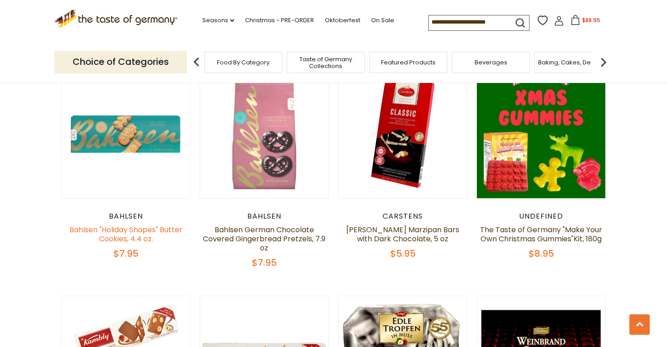
click at [135, 233] on link "Bahlsen "Holiday Shapes" Butter Cookies, 4.4 oz." at bounding box center [125, 233] width 113 height 19
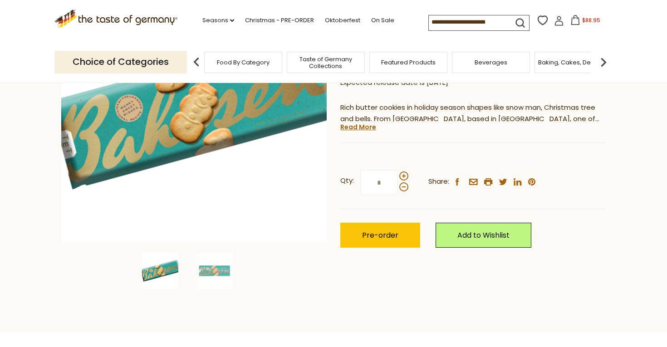
scroll to position [152, 0]
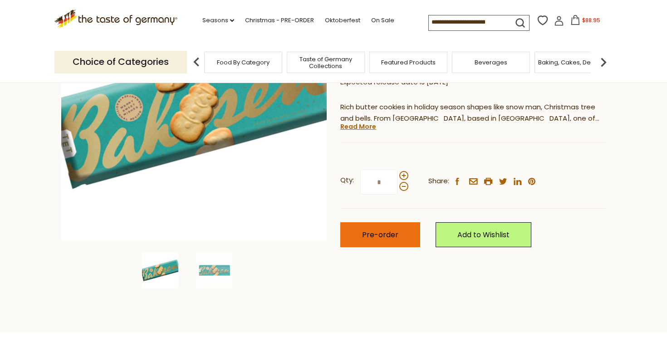
click at [365, 233] on span "Pre-order" at bounding box center [380, 234] width 36 height 10
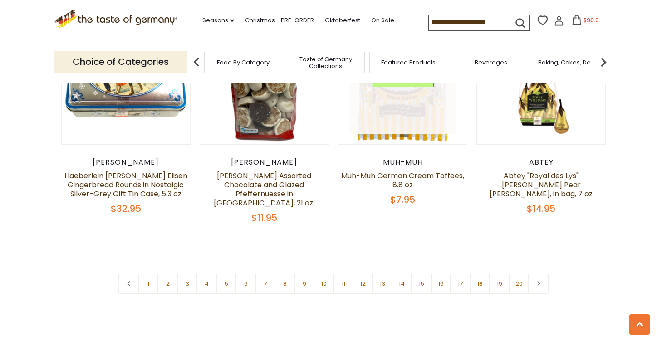
scroll to position [2134, 0]
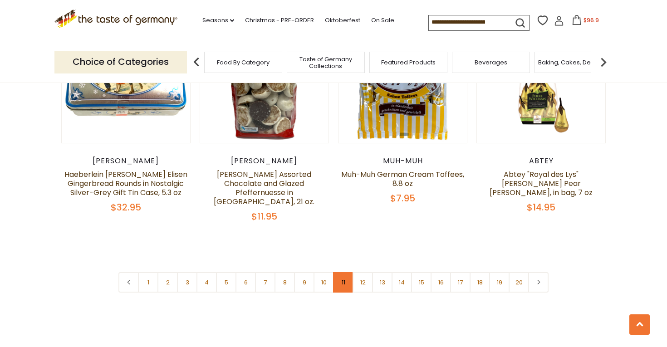
click at [348, 272] on link "11" at bounding box center [343, 282] width 20 height 20
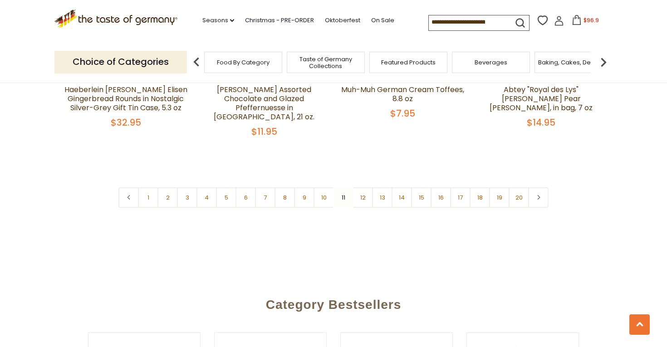
scroll to position [2221, 0]
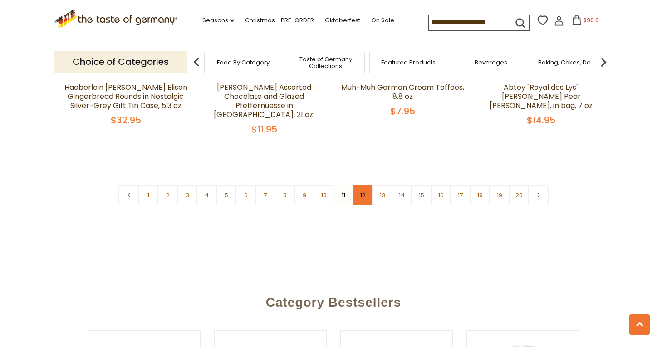
click at [365, 185] on link "12" at bounding box center [362, 195] width 20 height 20
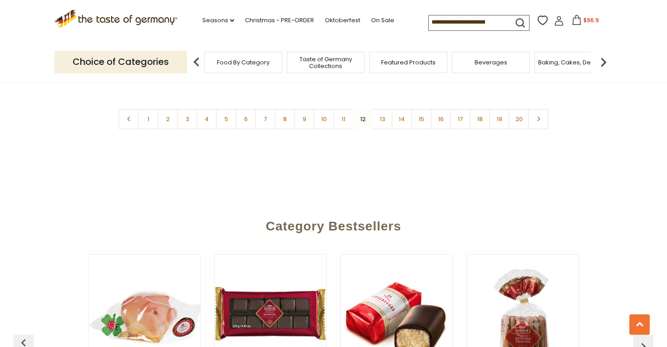
scroll to position [2312, 0]
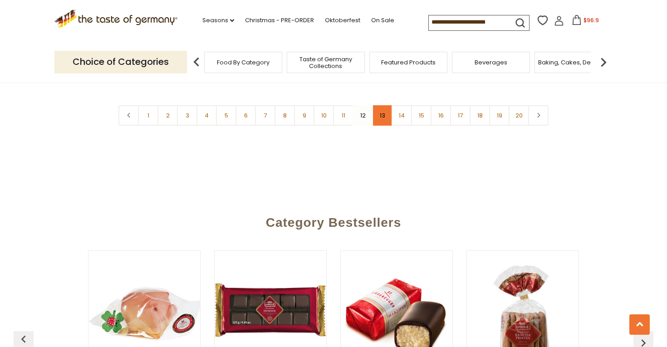
click at [380, 109] on link "13" at bounding box center [382, 115] width 20 height 20
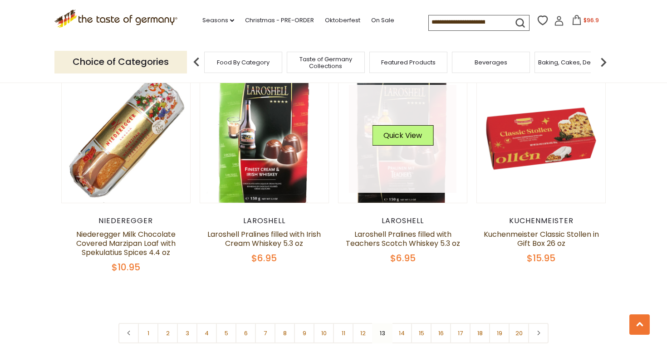
scroll to position [2041, 0]
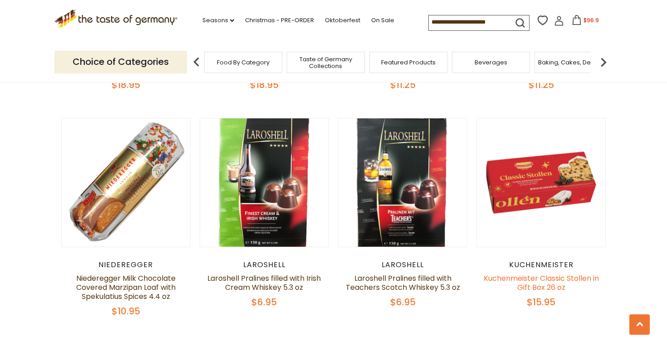
click at [540, 273] on link "Kuchenmeister Classic Stollen in Gift Box 26 oz" at bounding box center [540, 282] width 115 height 19
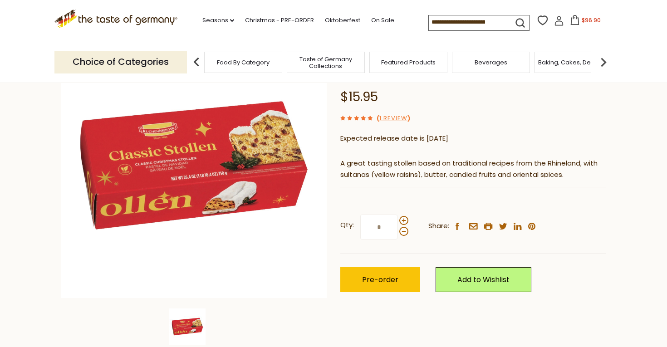
scroll to position [102, 0]
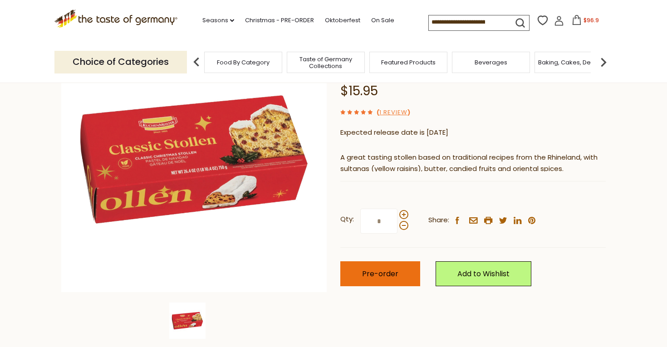
click at [392, 270] on span "Pre-order" at bounding box center [380, 273] width 36 height 10
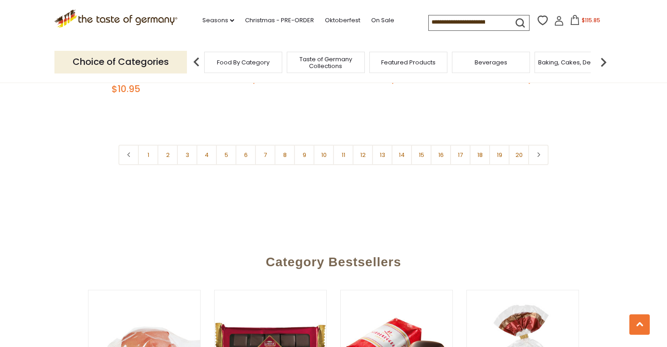
scroll to position [2265, 0]
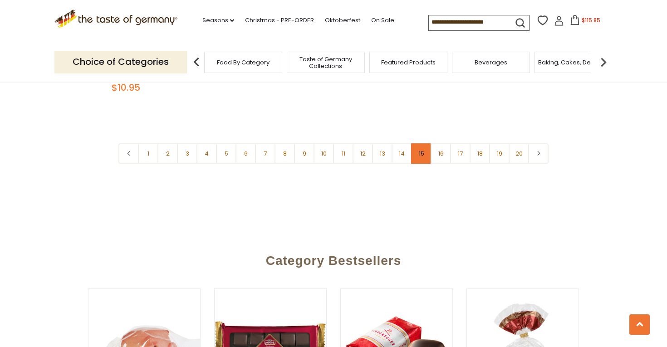
click at [416, 147] on link "15" at bounding box center [421, 153] width 20 height 20
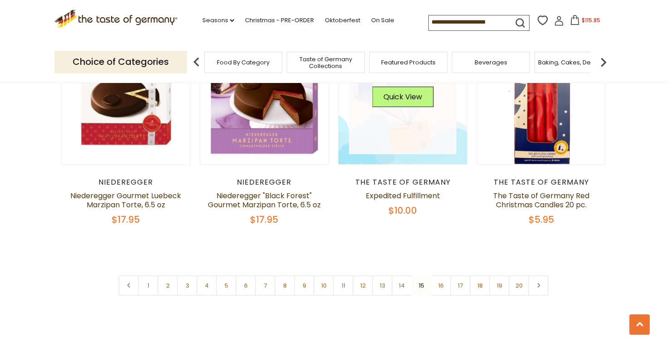
scroll to position [2106, 0]
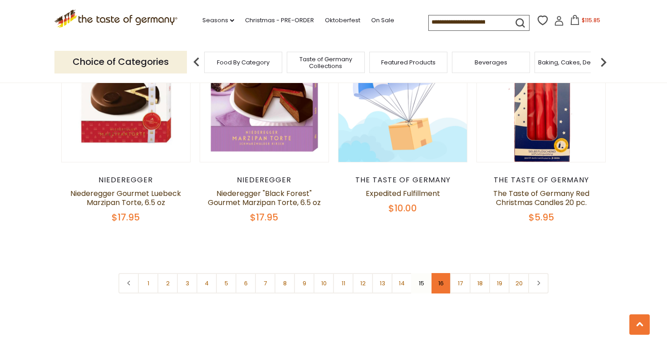
click at [441, 273] on link "16" at bounding box center [440, 283] width 20 height 20
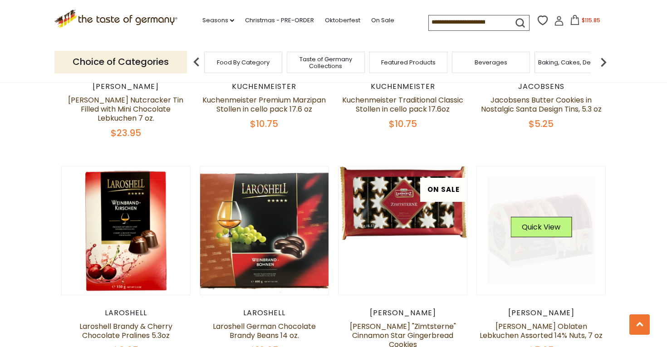
scroll to position [1532, 0]
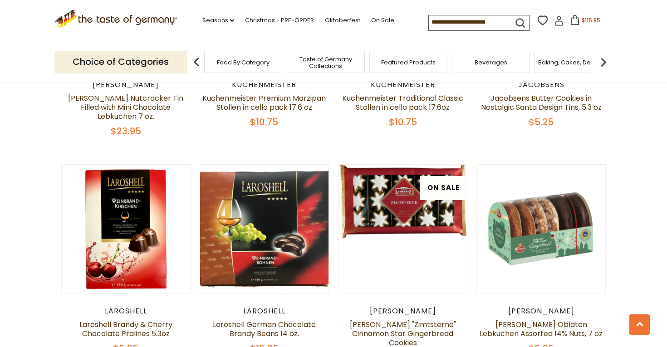
click at [581, 19] on span "$115.85" at bounding box center [590, 20] width 19 height 8
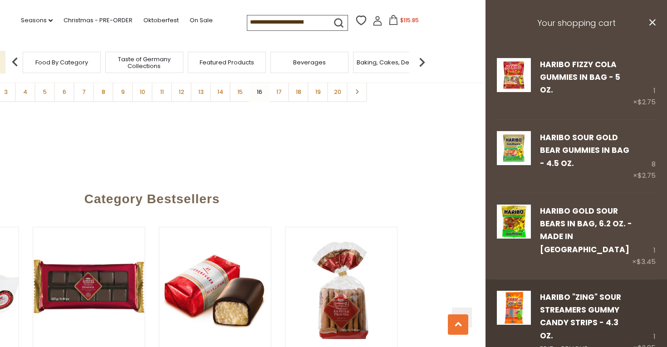
scroll to position [2334, 0]
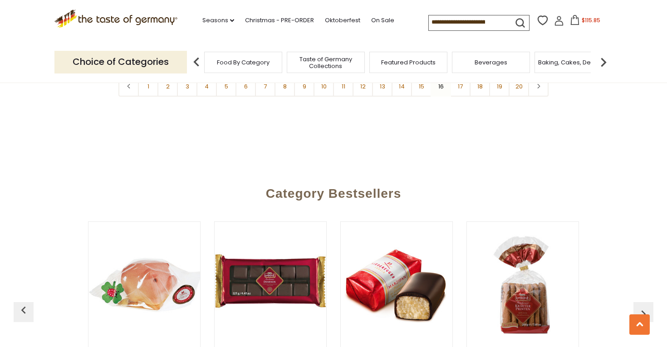
click at [565, 22] on button "$115.85" at bounding box center [584, 22] width 39 height 14
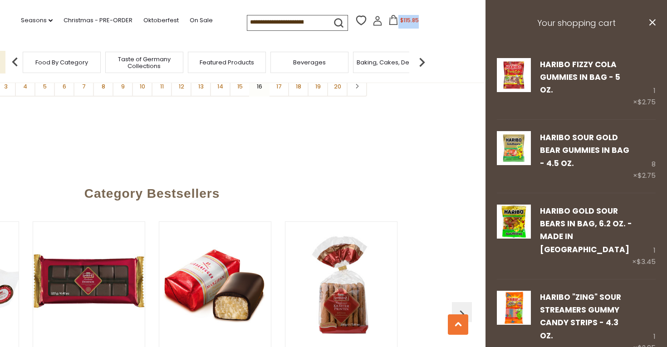
click at [652, 24] on icon "close" at bounding box center [651, 22] width 7 height 7
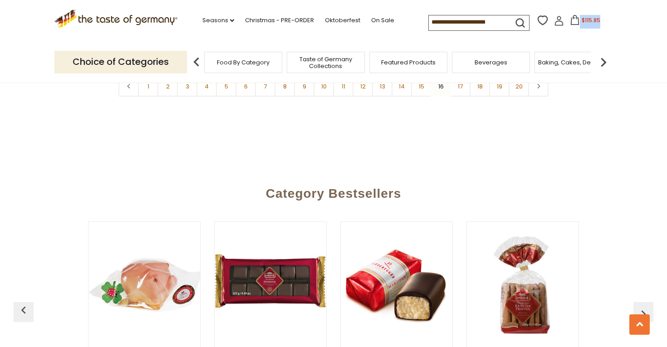
click at [581, 17] on span "$115.85" at bounding box center [590, 20] width 19 height 8
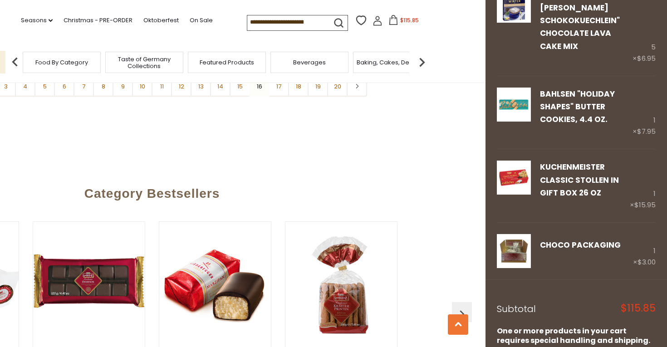
scroll to position [706, 0]
